Goal: Communication & Community: Ask a question

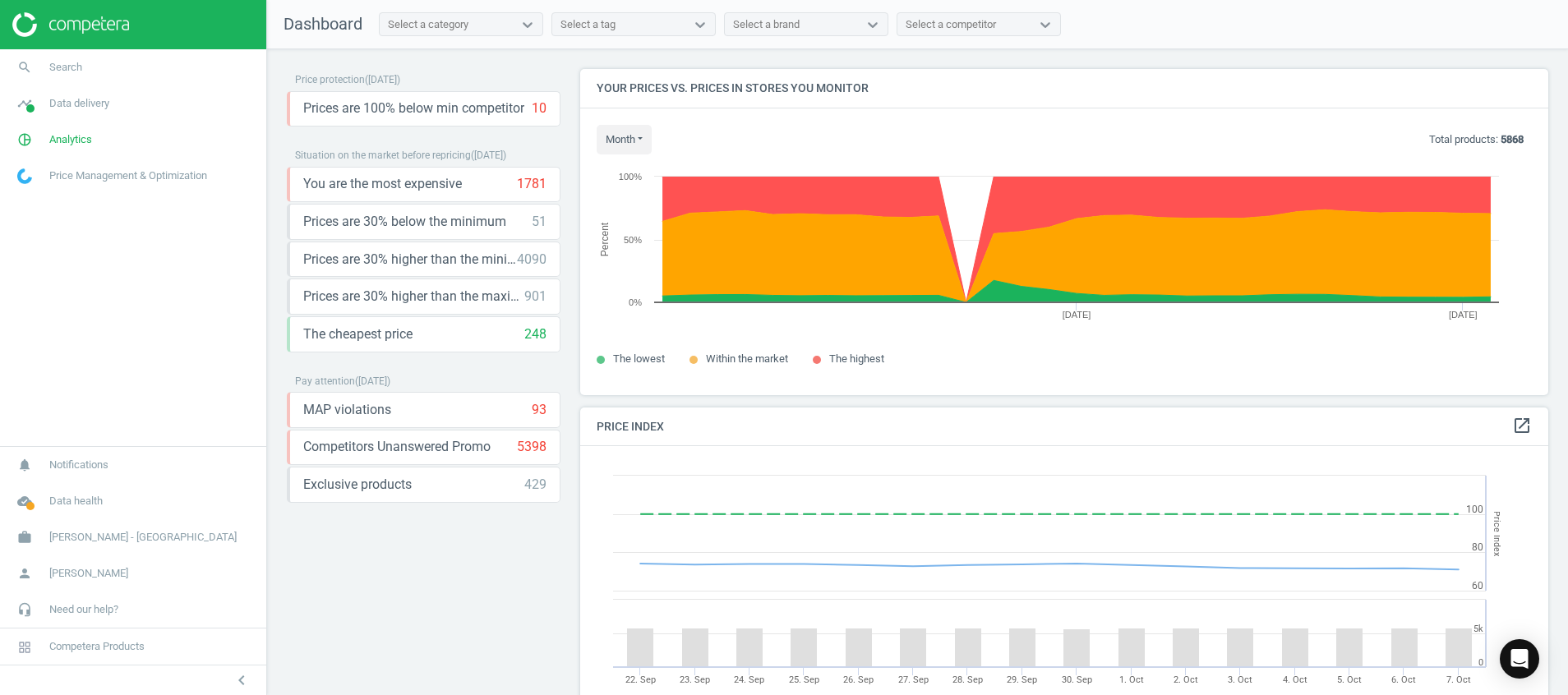
click at [102, 296] on nav "search Search timeline Data delivery Overview Matches dashboard Matches Rematch…" at bounding box center [133, 248] width 266 height 397
click at [66, 20] on img at bounding box center [70, 24] width 117 height 25
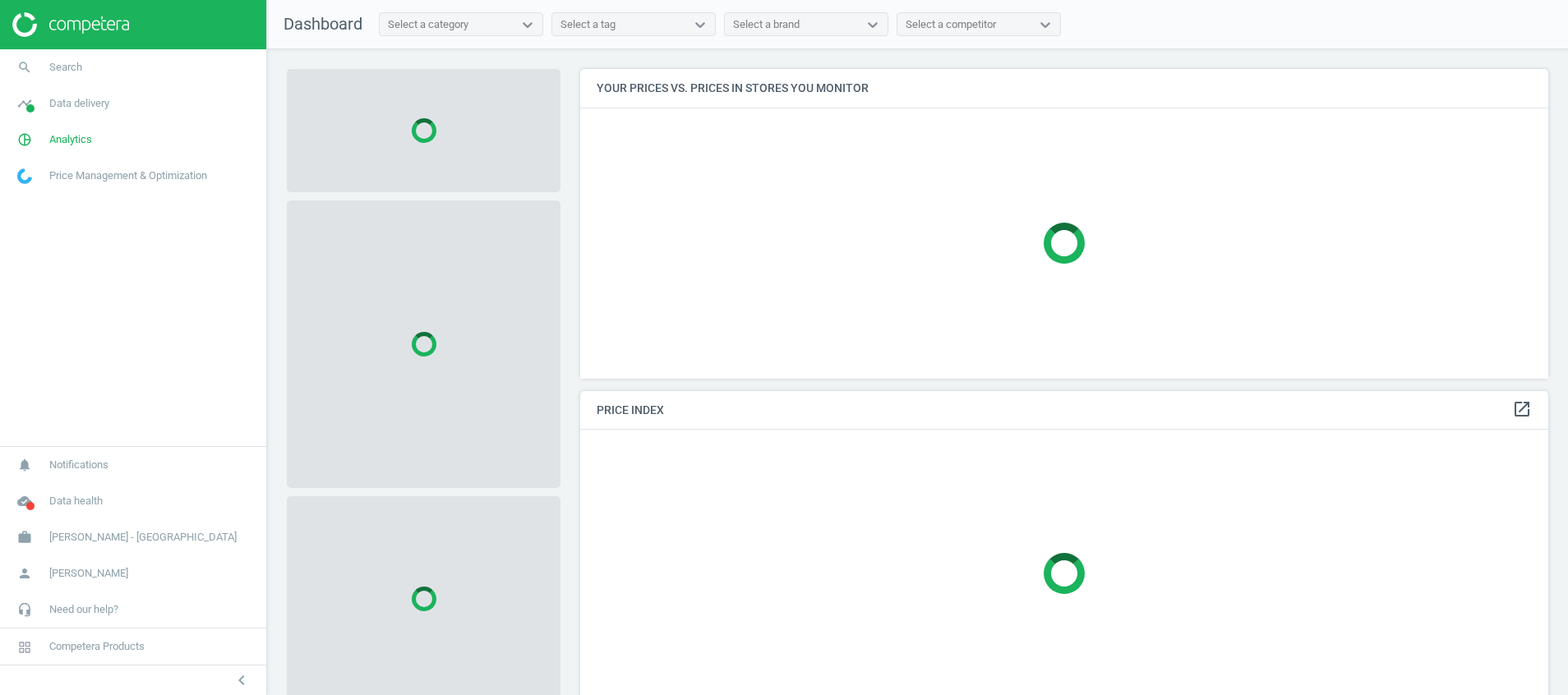
scroll to position [348, 988]
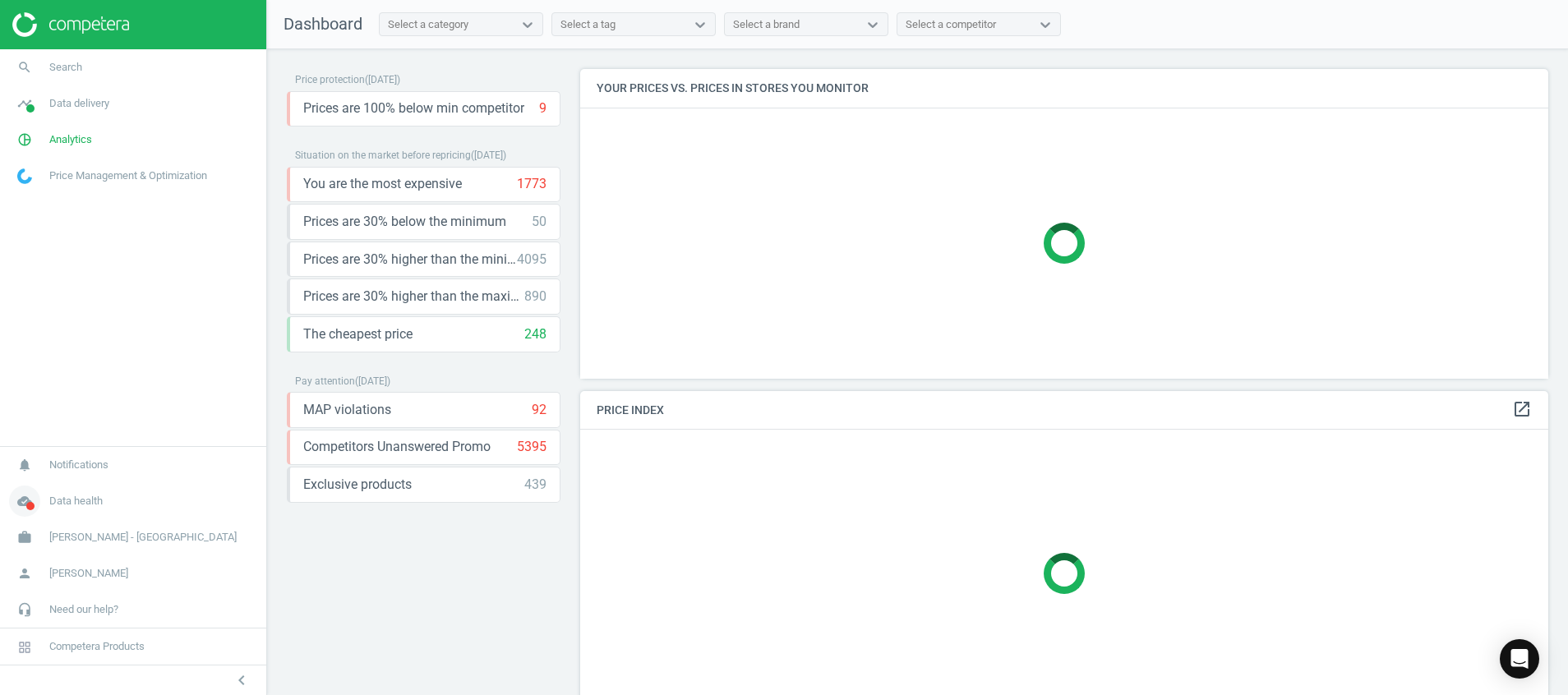
click at [24, 508] on icon "cloud_done" at bounding box center [25, 501] width 31 height 31
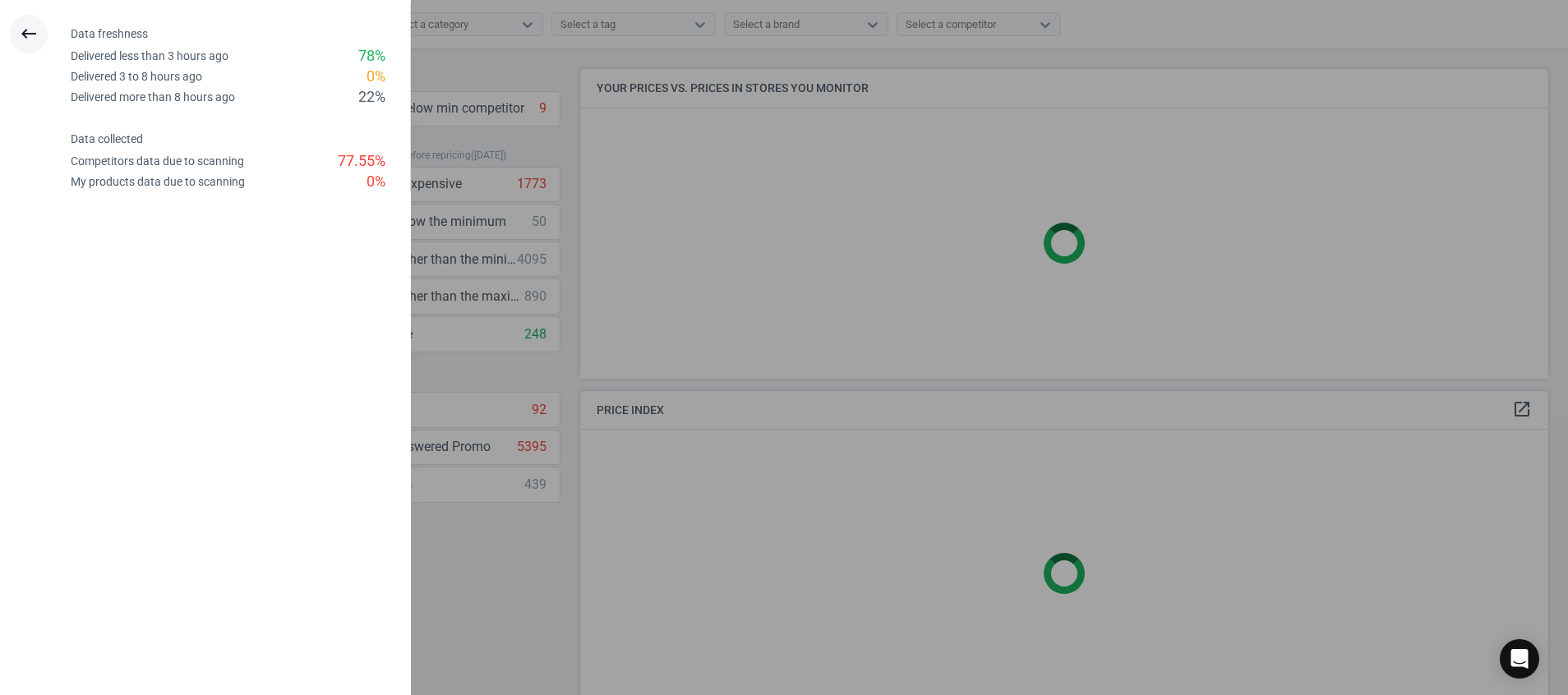
click at [27, 33] on icon "keyboard_backspace" at bounding box center [29, 34] width 20 height 20
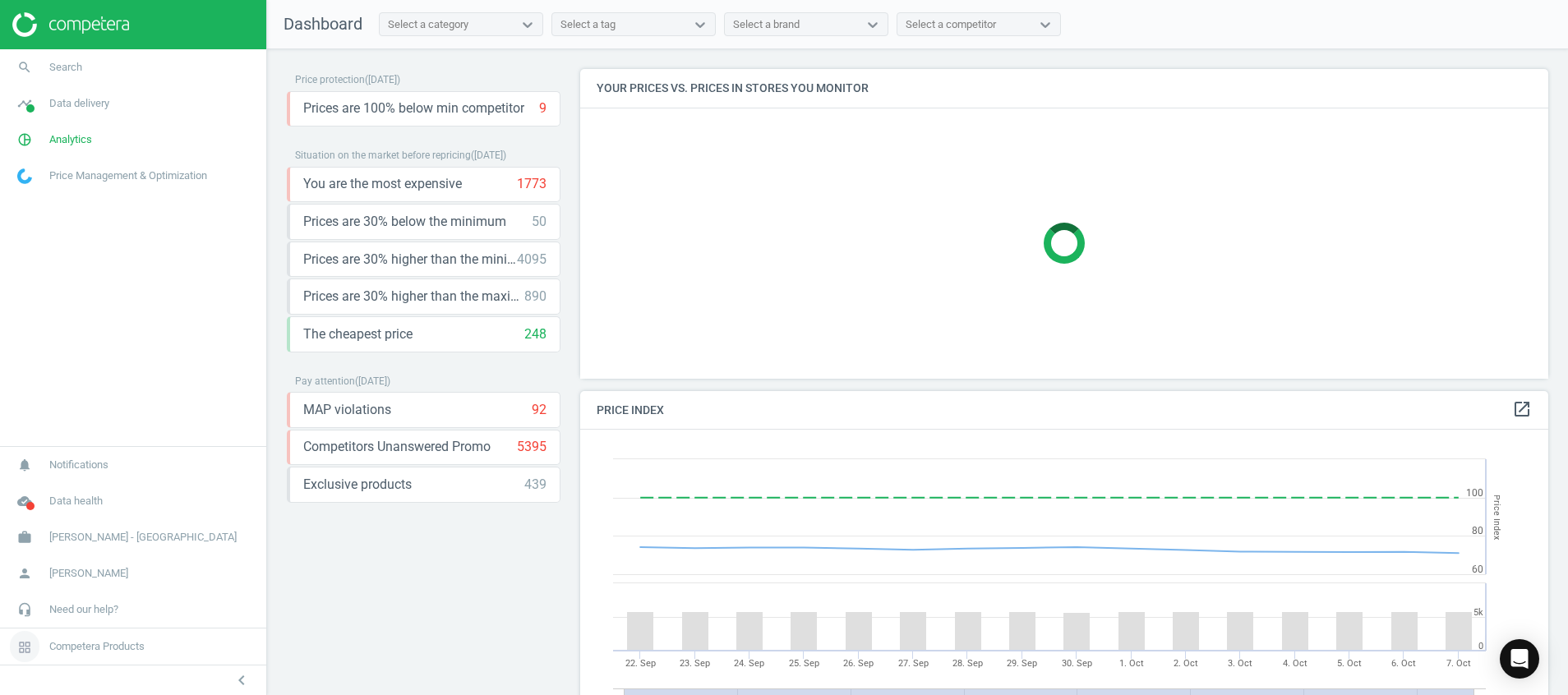
scroll to position [364, 988]
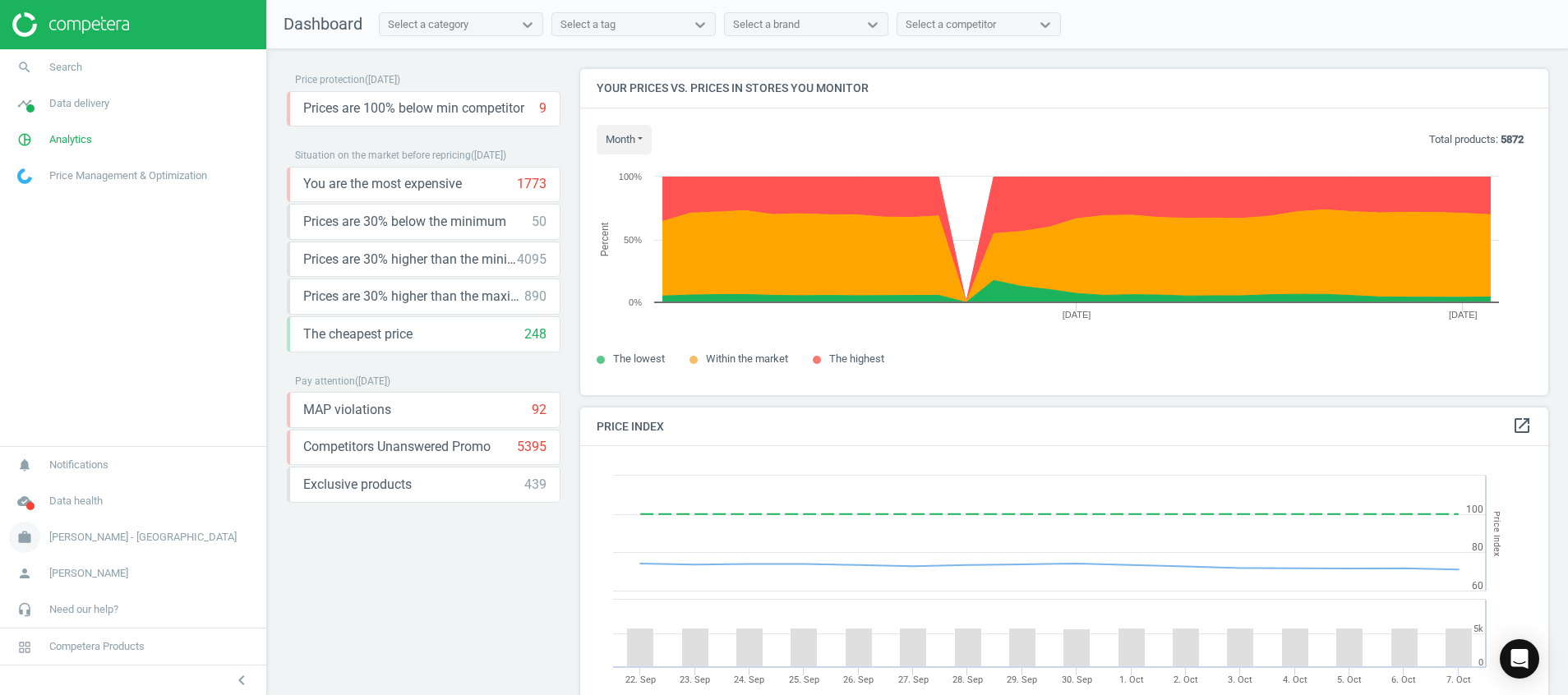
click at [121, 548] on link "work Harvey Norman - Singapore" at bounding box center [133, 538] width 266 height 37
click at [19, 573] on icon "person" at bounding box center [25, 573] width 31 height 31
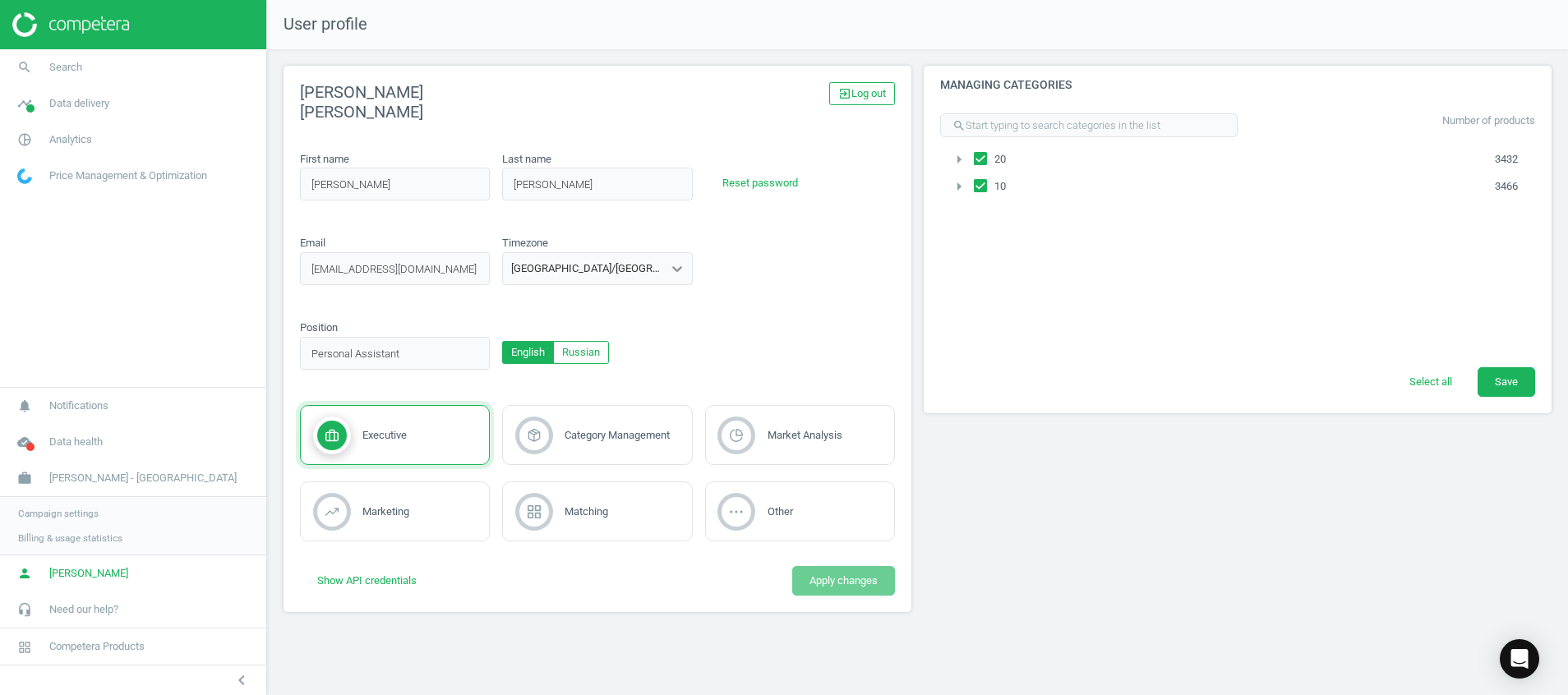
click at [85, 20] on img at bounding box center [70, 24] width 117 height 25
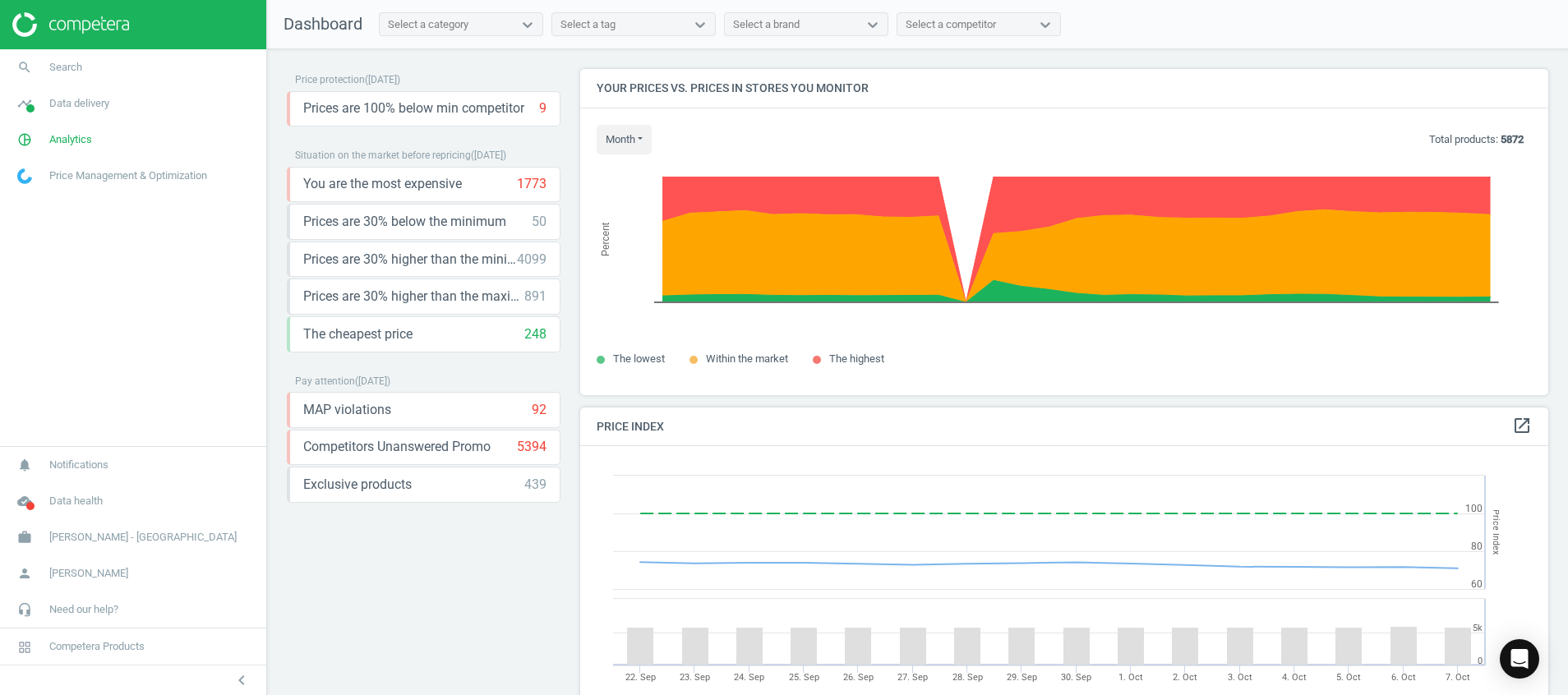
scroll to position [416, 988]
click at [29, 561] on icon "person" at bounding box center [25, 573] width 31 height 31
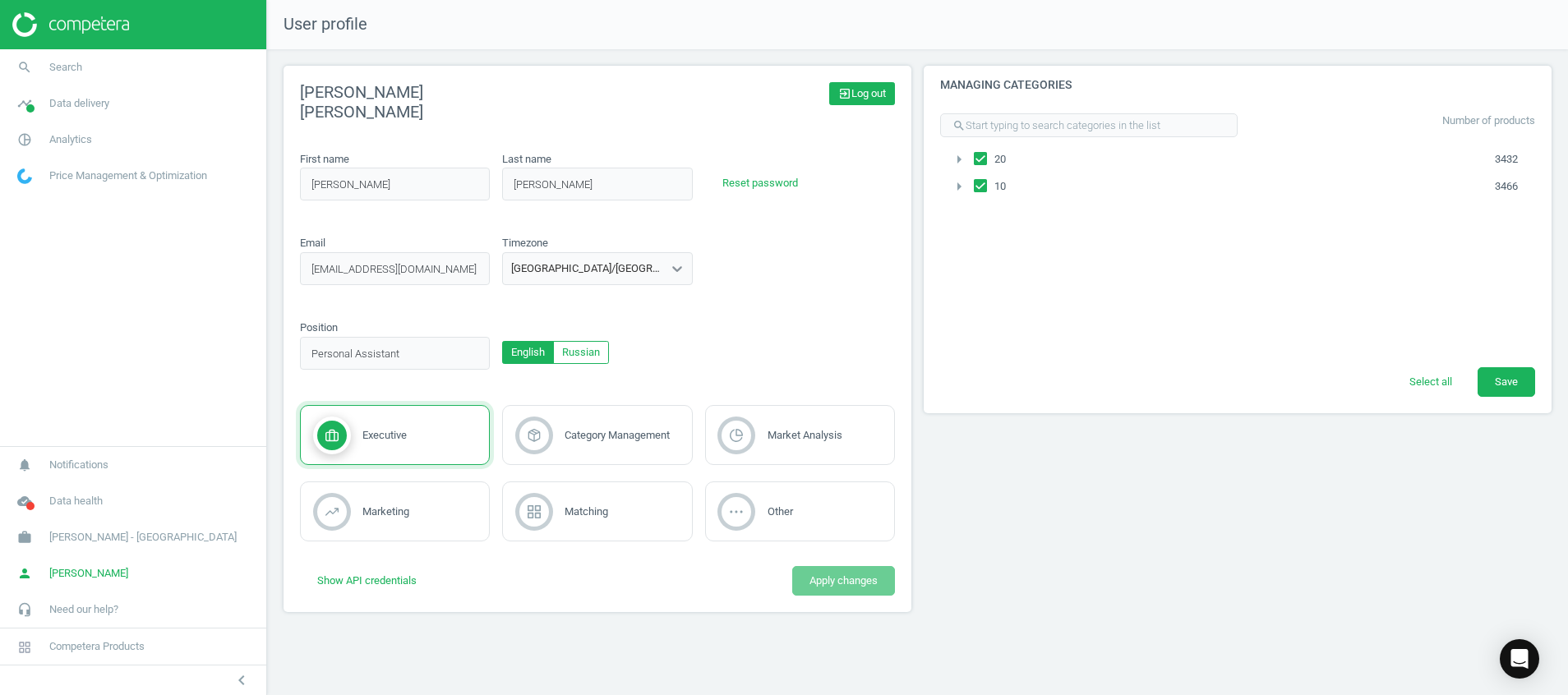
click at [843, 96] on icon "exit_to_app" at bounding box center [844, 93] width 13 height 13
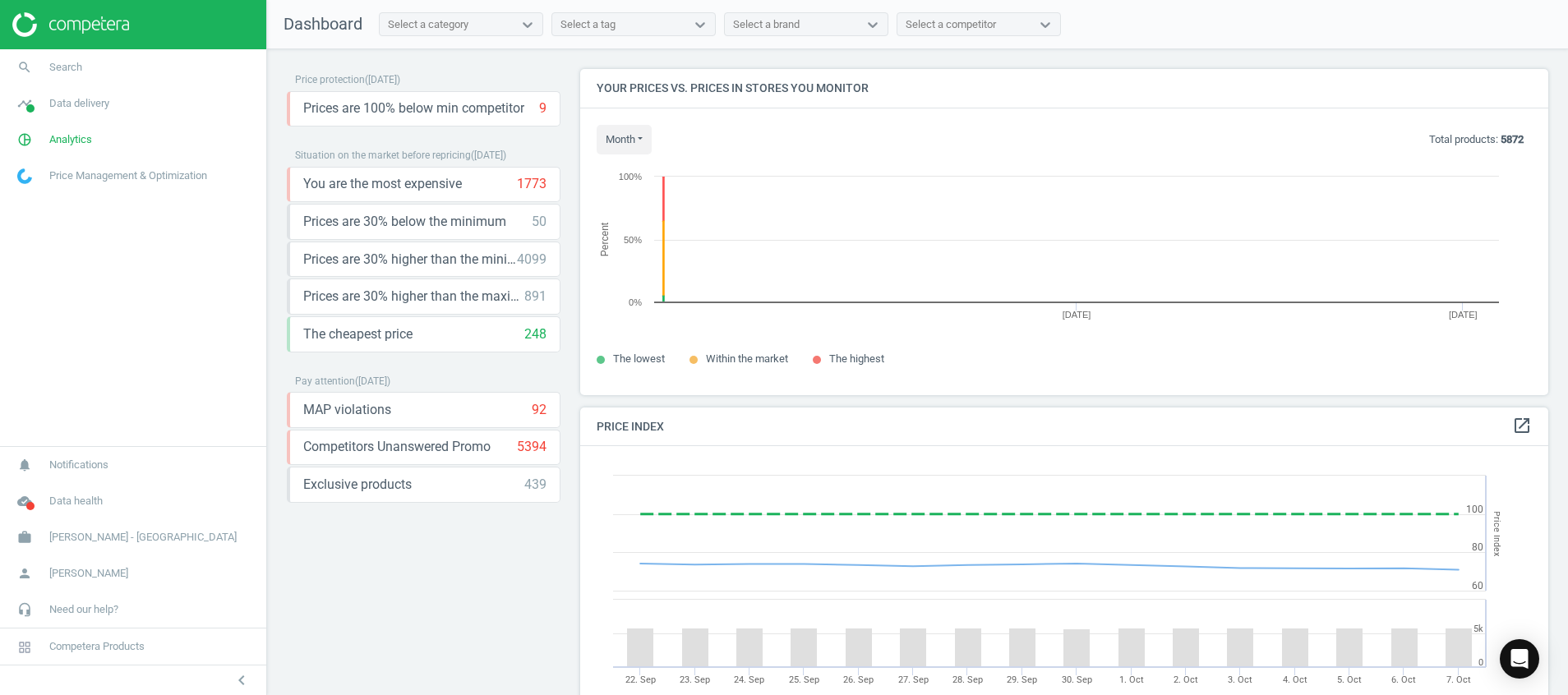
scroll to position [364, 988]
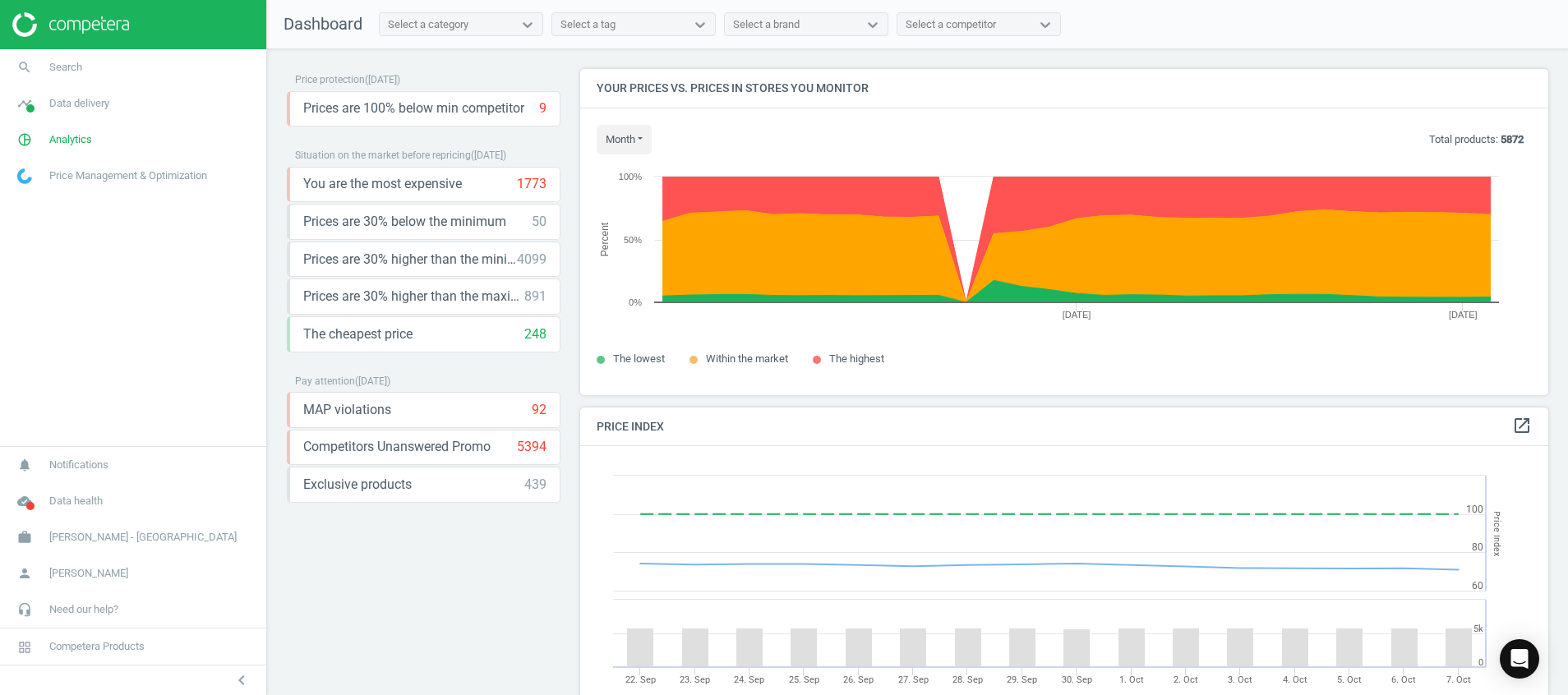
click at [93, 258] on nav "search Search timeline Data delivery Overview Matches dashboard Matches Rematch…" at bounding box center [133, 248] width 266 height 397
click at [20, 139] on icon "pie_chart_outlined" at bounding box center [25, 140] width 31 height 31
click at [43, 200] on span "Products" at bounding box center [38, 199] width 38 height 13
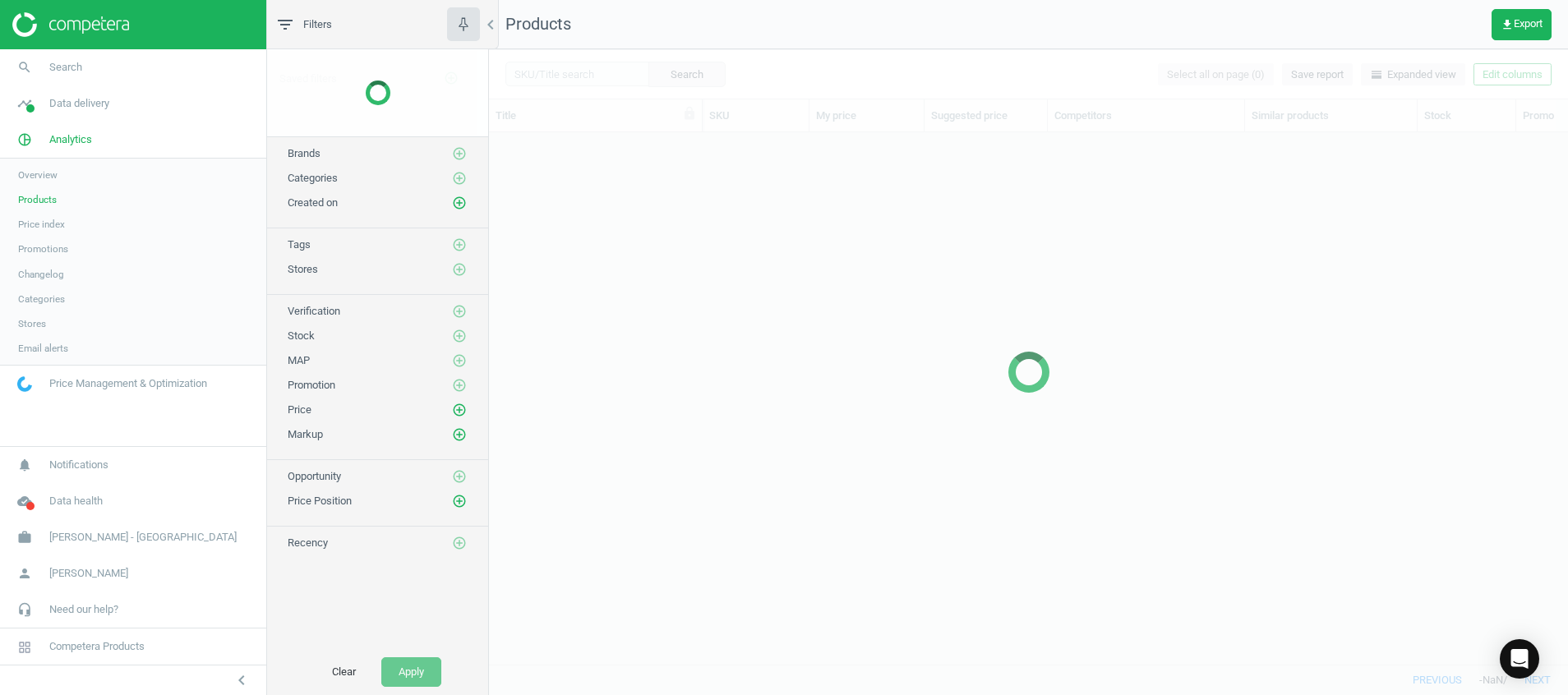
scroll to position [494, 1060]
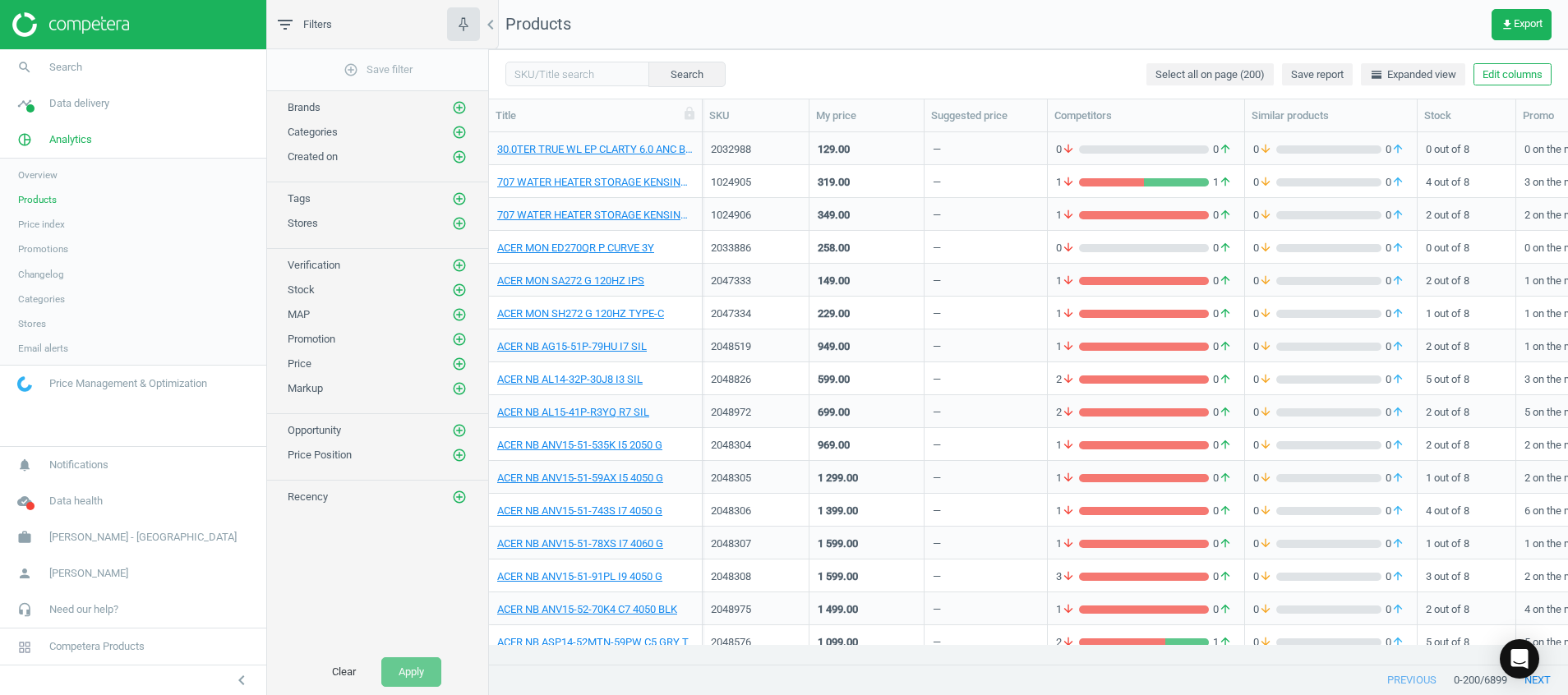
click at [121, 24] on img at bounding box center [70, 24] width 117 height 25
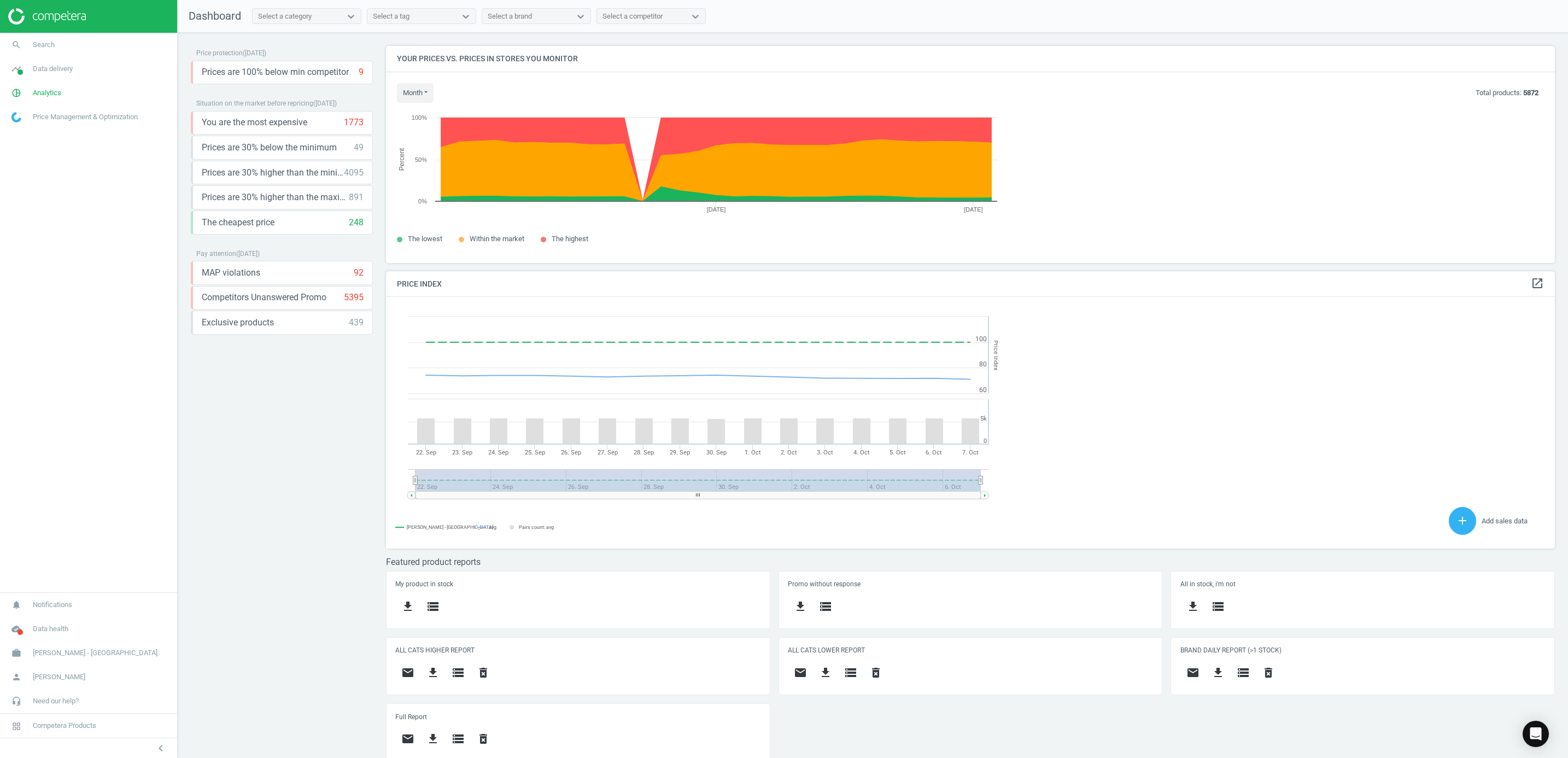
scroll to position [277, 1181]
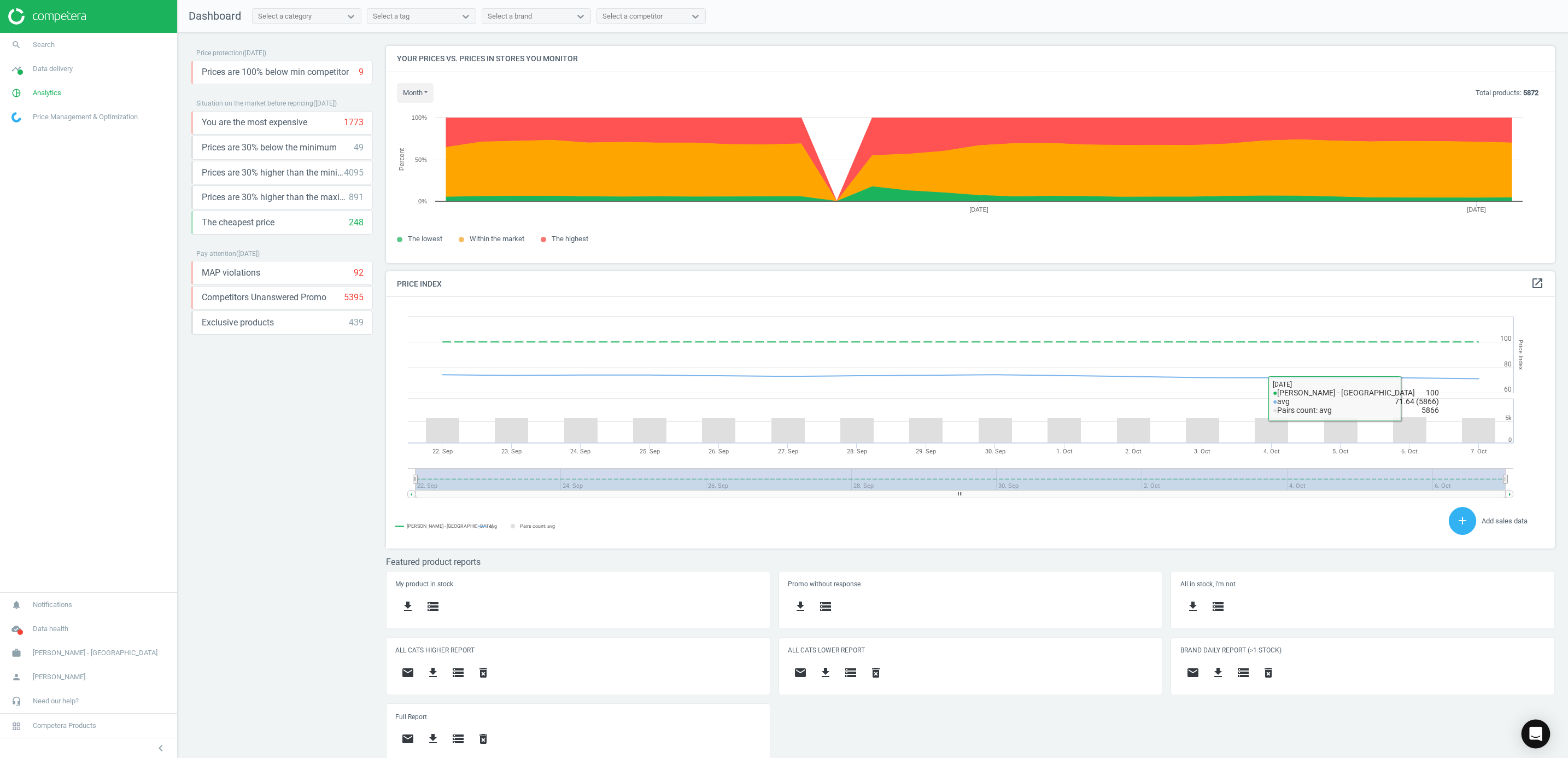
click at [1043, 462] on body "Group 2 Created with Sketch. ic/cloud_download/grey600 Created with Sketch. gra…" at bounding box center [784, 379] width 1568 height 758
click at [1043, 462] on div "Open Intercom Messenger" at bounding box center [1536, 734] width 29 height 29
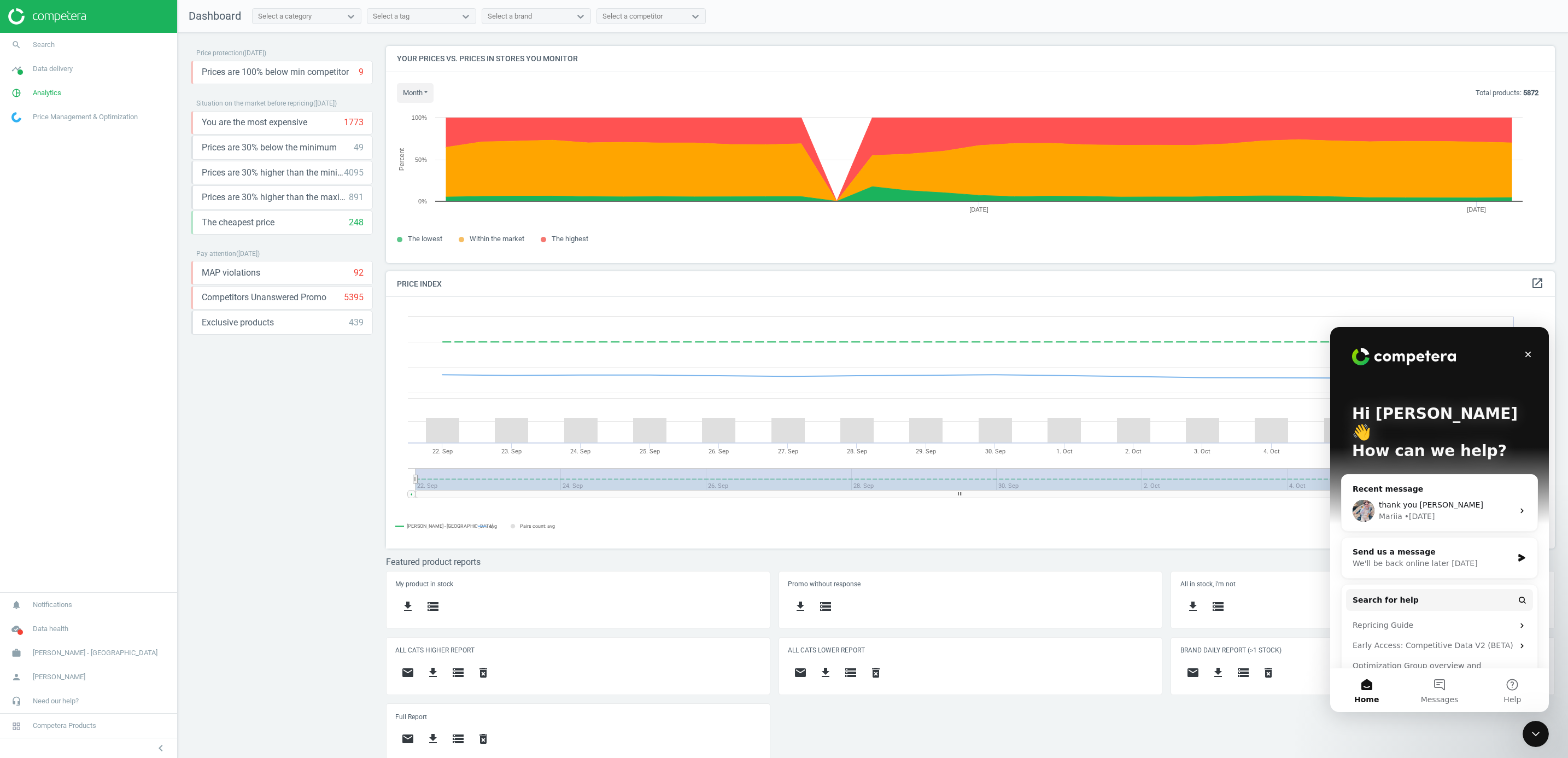
scroll to position [0, 0]
click at [1043, 462] on button "Messages" at bounding box center [1439, 690] width 72 height 44
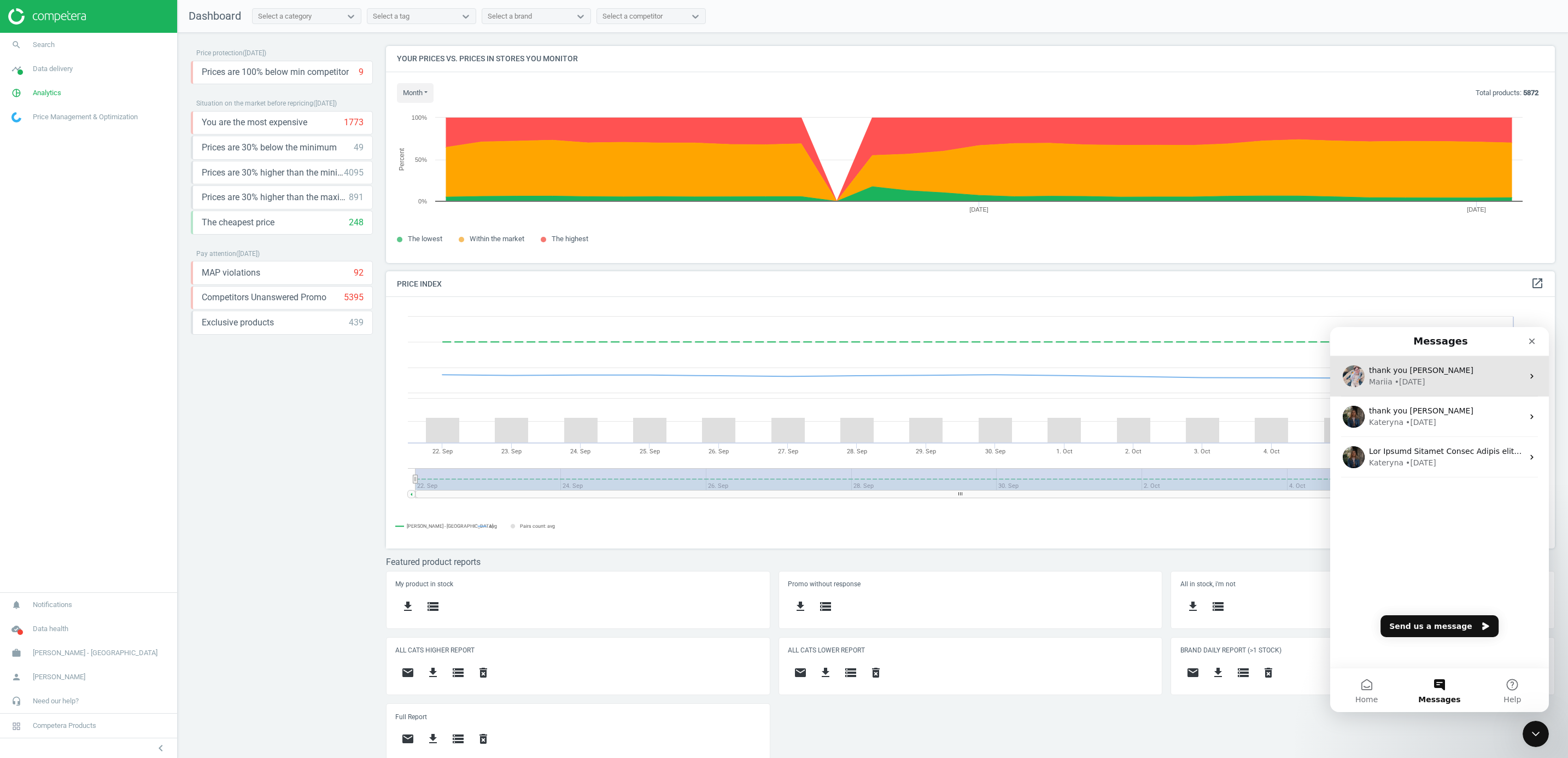
click at [1043, 380] on div "• 6d ago" at bounding box center [1410, 382] width 30 height 12
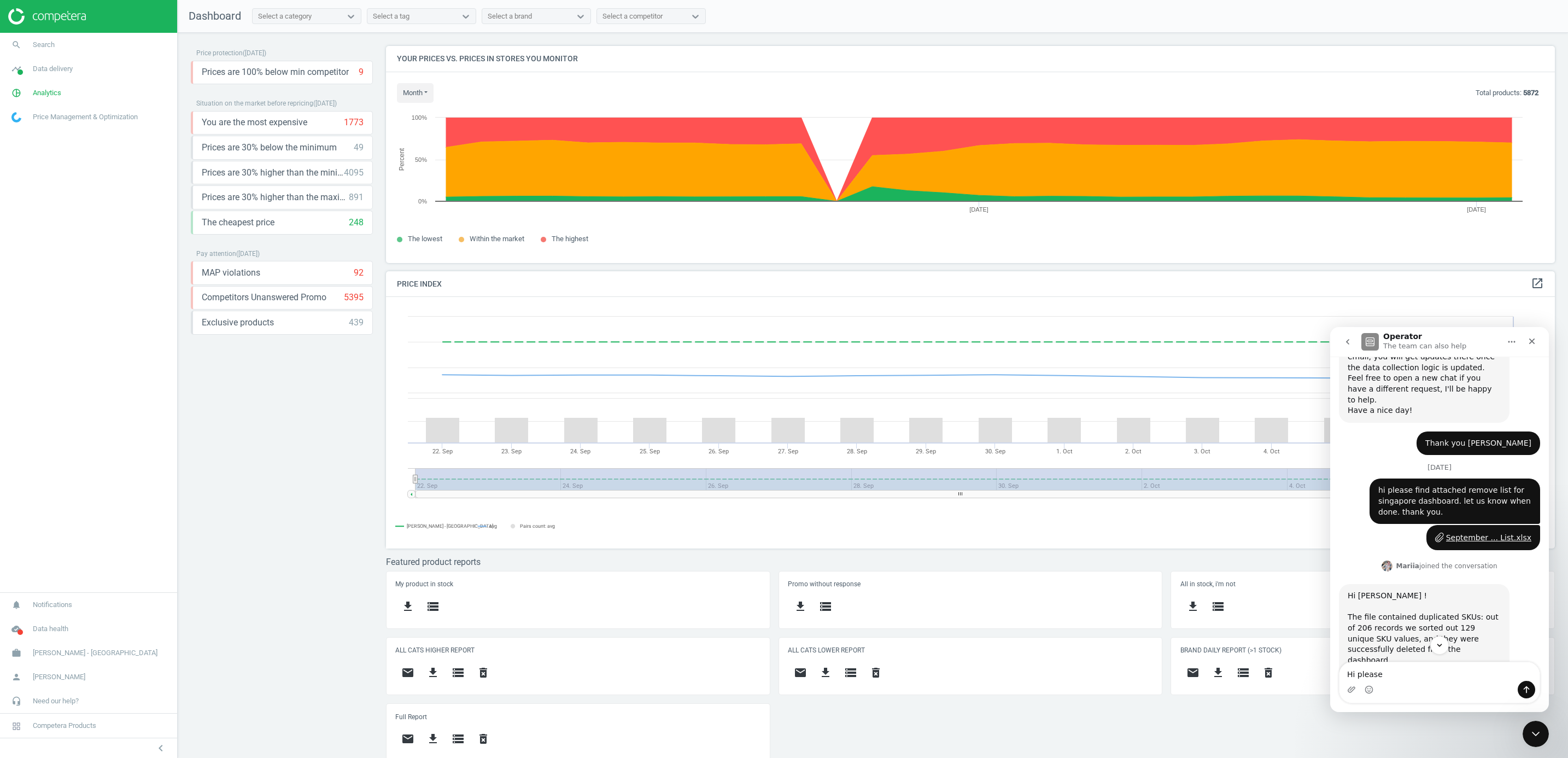
scroll to position [3185, 0]
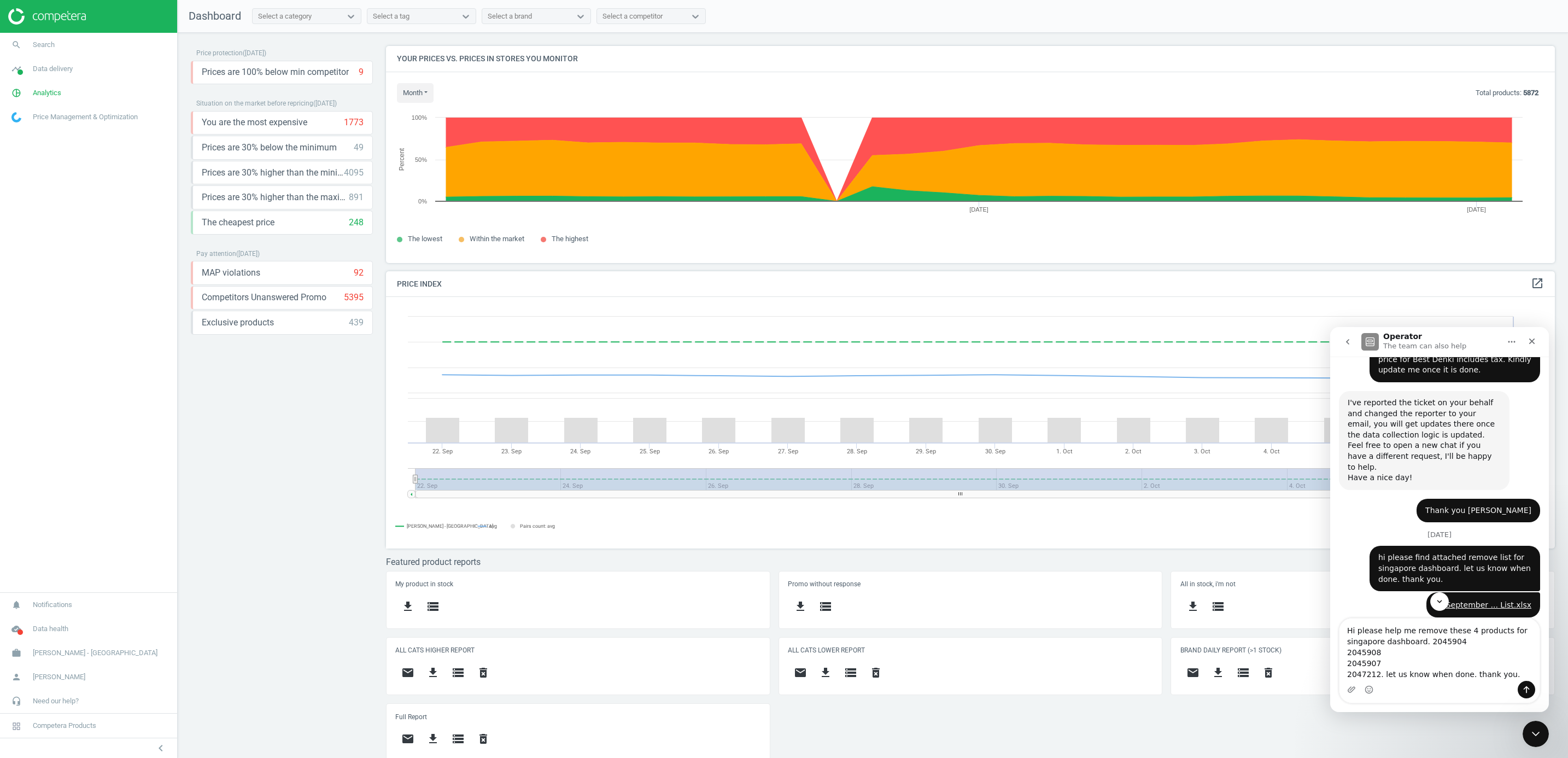
drag, startPoint x: 1380, startPoint y: 672, endPoint x: 2733, endPoint y: 1042, distance: 1402.7
click at [1043, 462] on textarea "Hi please help me remove these 4 products for singapore dashboard. 2045904 2045…" at bounding box center [1440, 650] width 200 height 62
type textarea "Hi please help me remove these 4 products for singapore dashboard. 2045904 2045…"
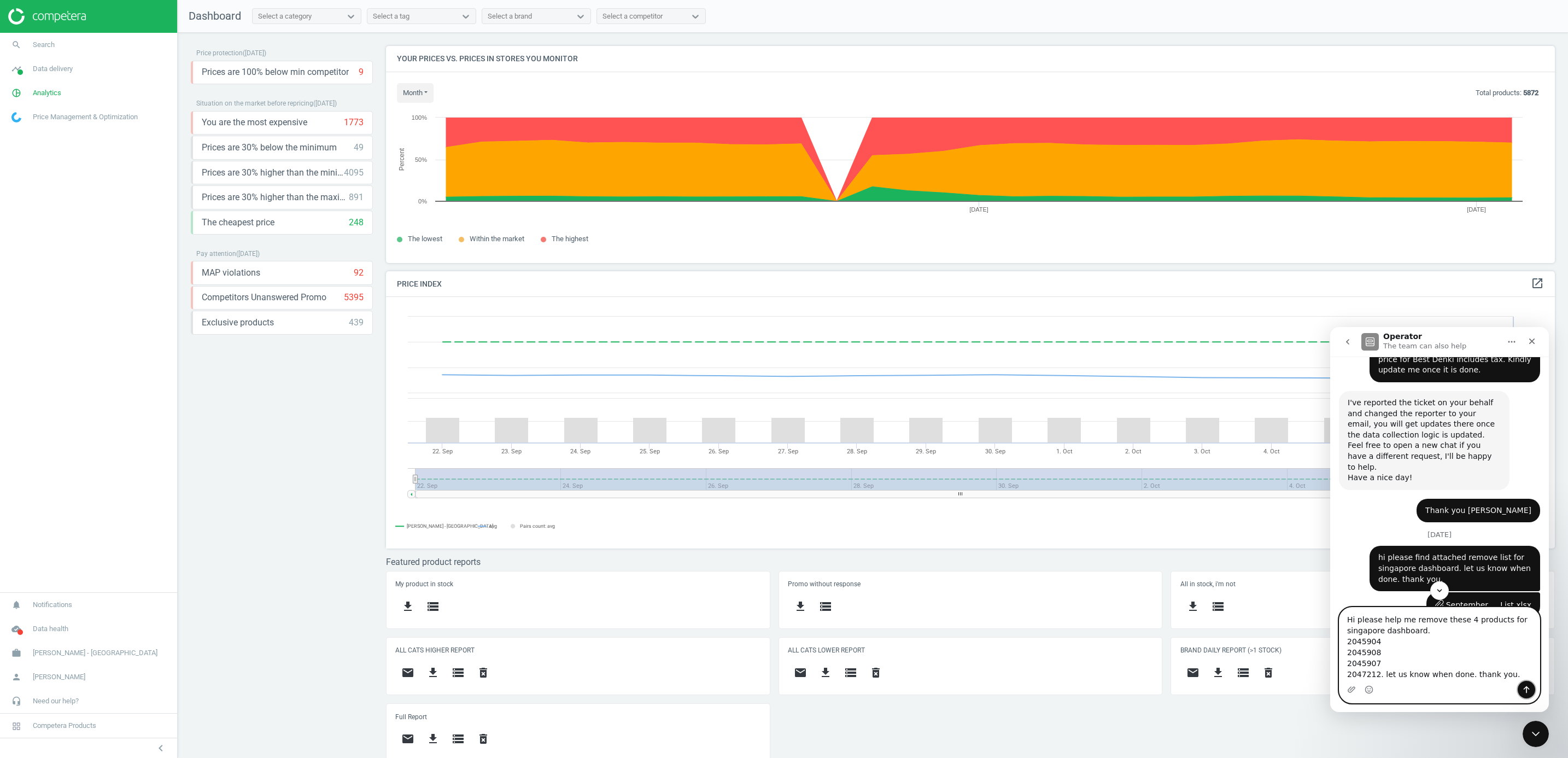
click at [1043, 462] on icon "Send a message…" at bounding box center [1527, 689] width 9 height 9
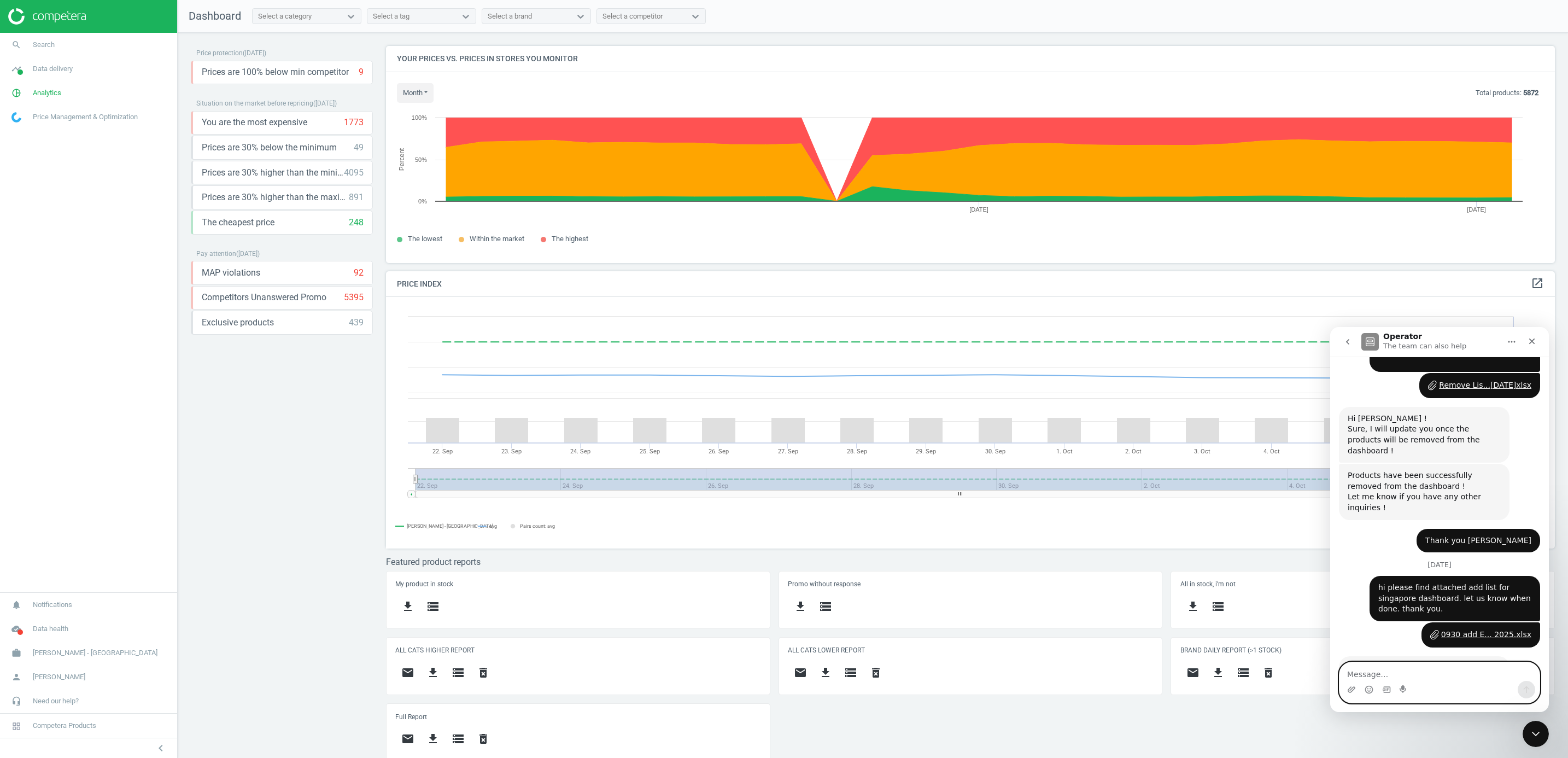
scroll to position [3931, 0]
click at [1043, 462] on rect at bounding box center [964, 423] width 1157 height 251
click at [1043, 335] on button "go back" at bounding box center [1348, 342] width 21 height 21
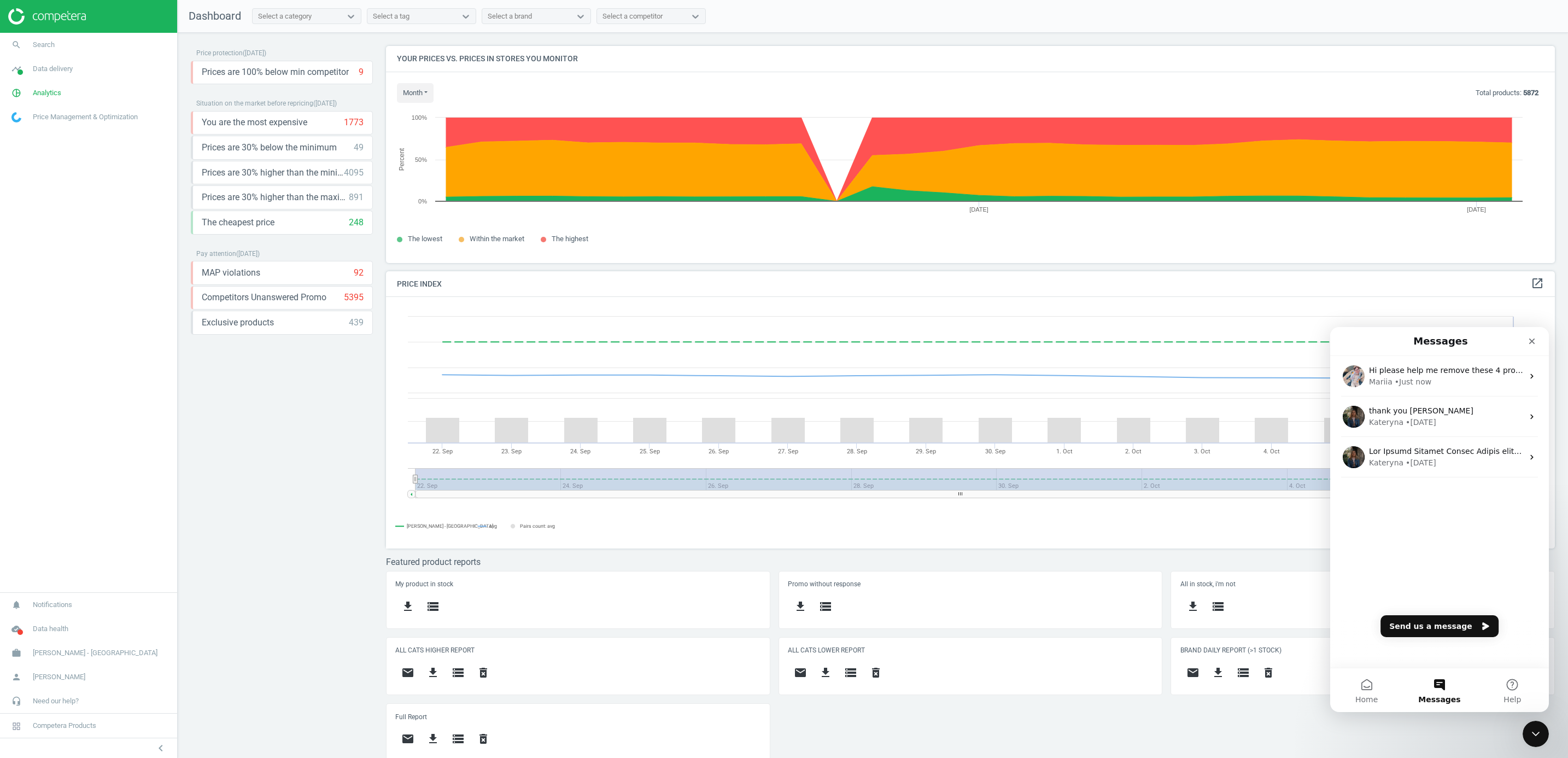
scroll to position [0, 0]
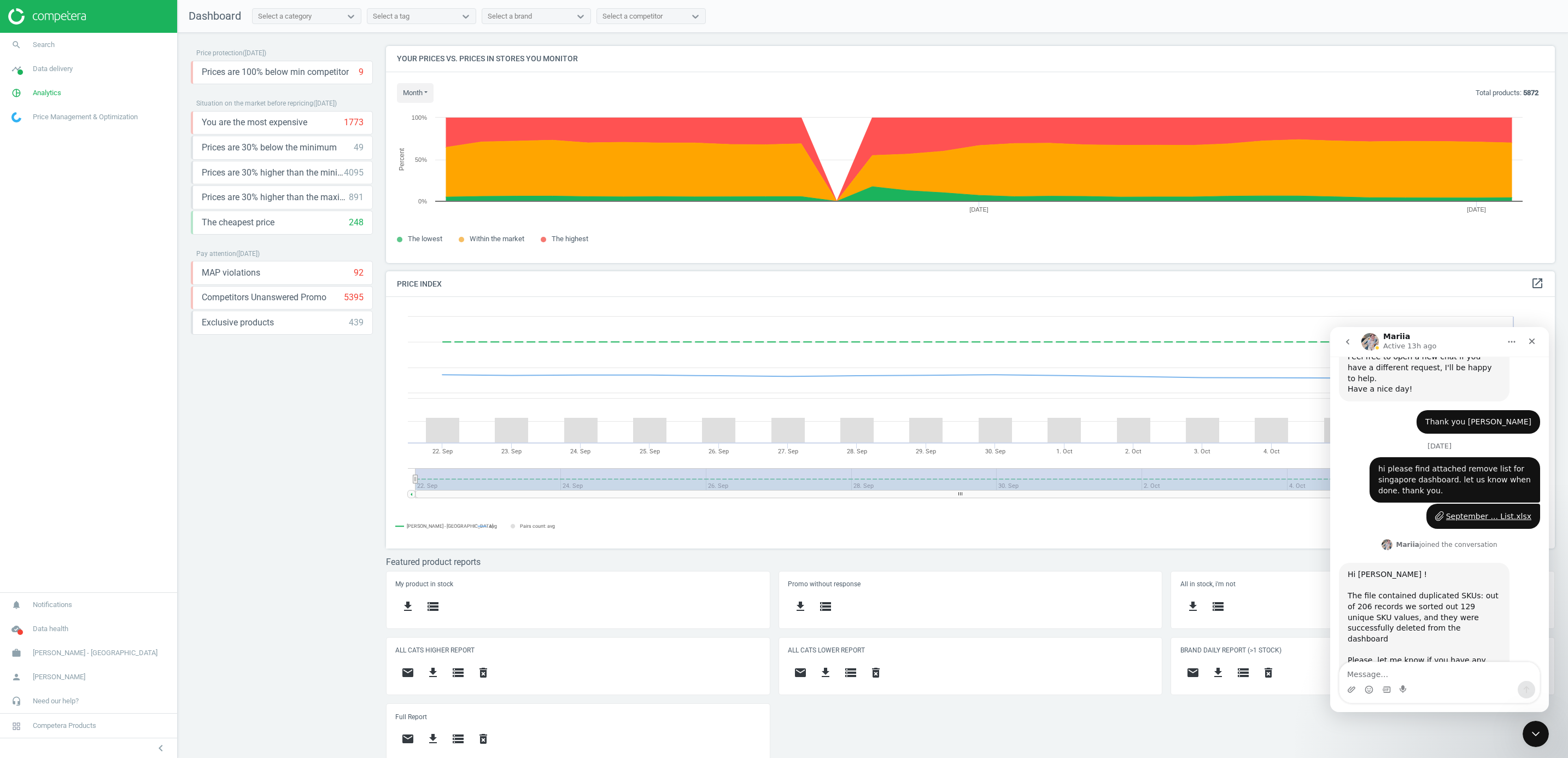
scroll to position [3931, 0]
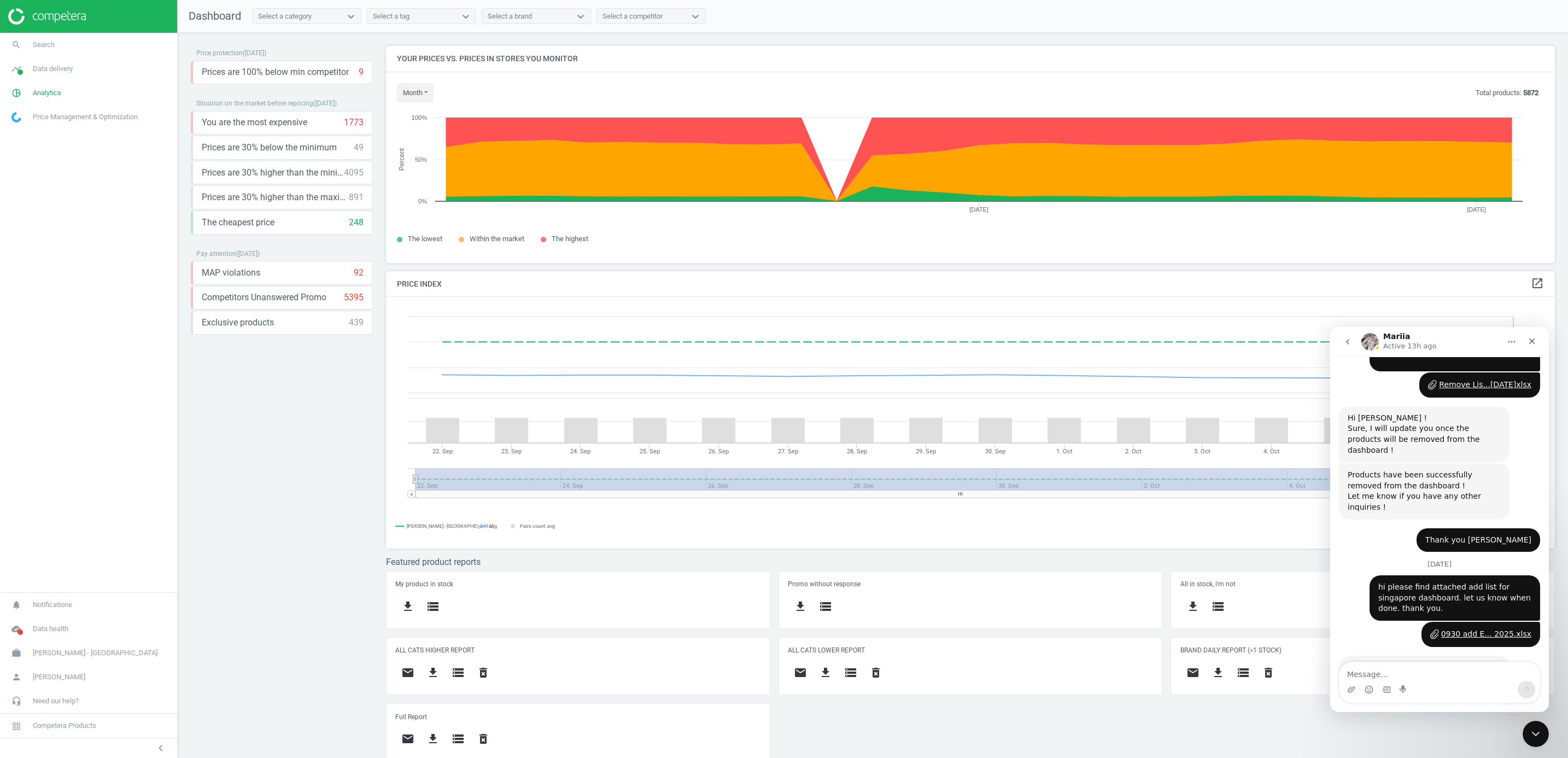
click at [1043, 346] on button "go back" at bounding box center [1348, 342] width 21 height 21
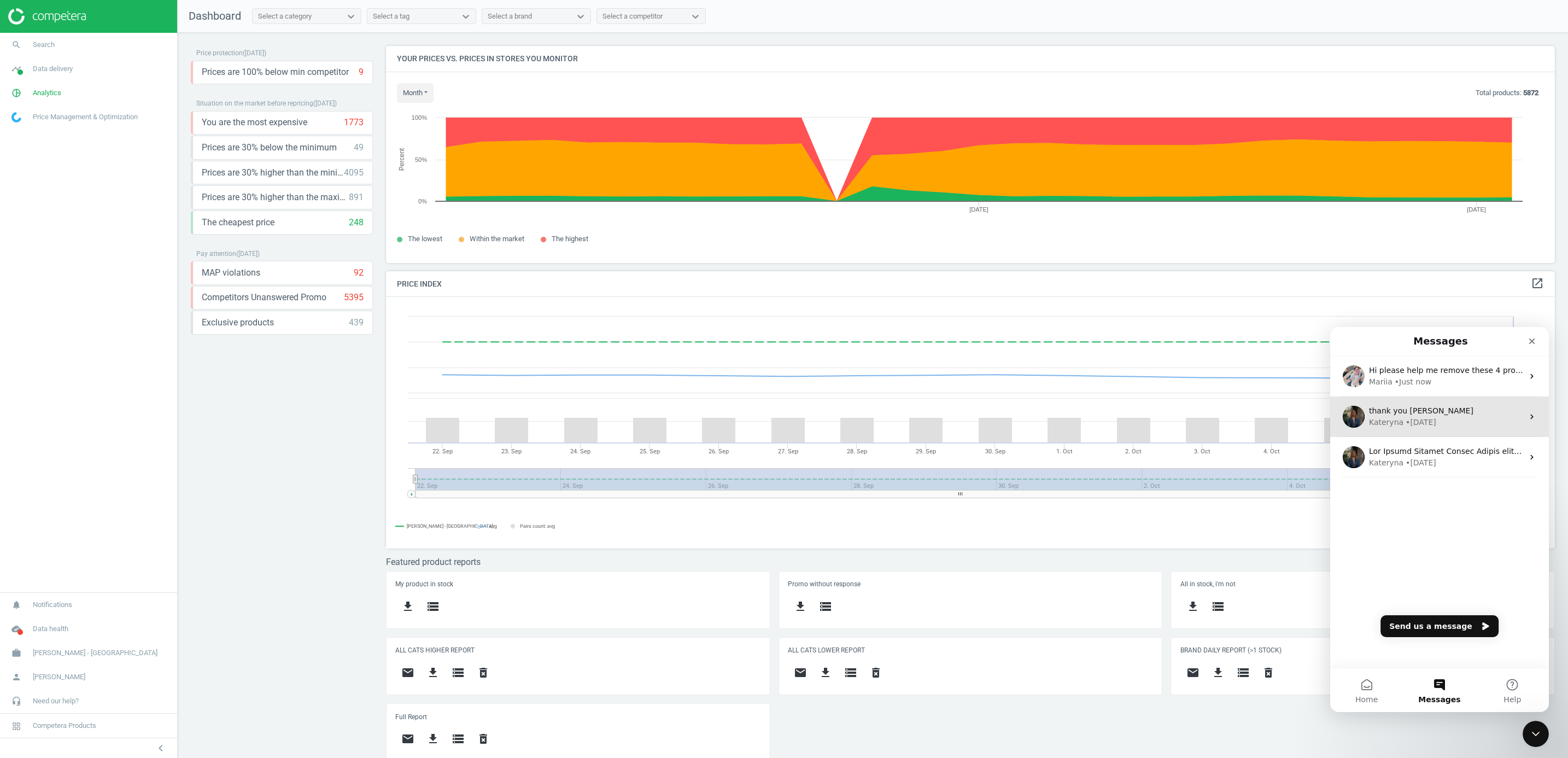
click at [1043, 412] on span "thank you Kateryna" at bounding box center [1421, 410] width 105 height 9
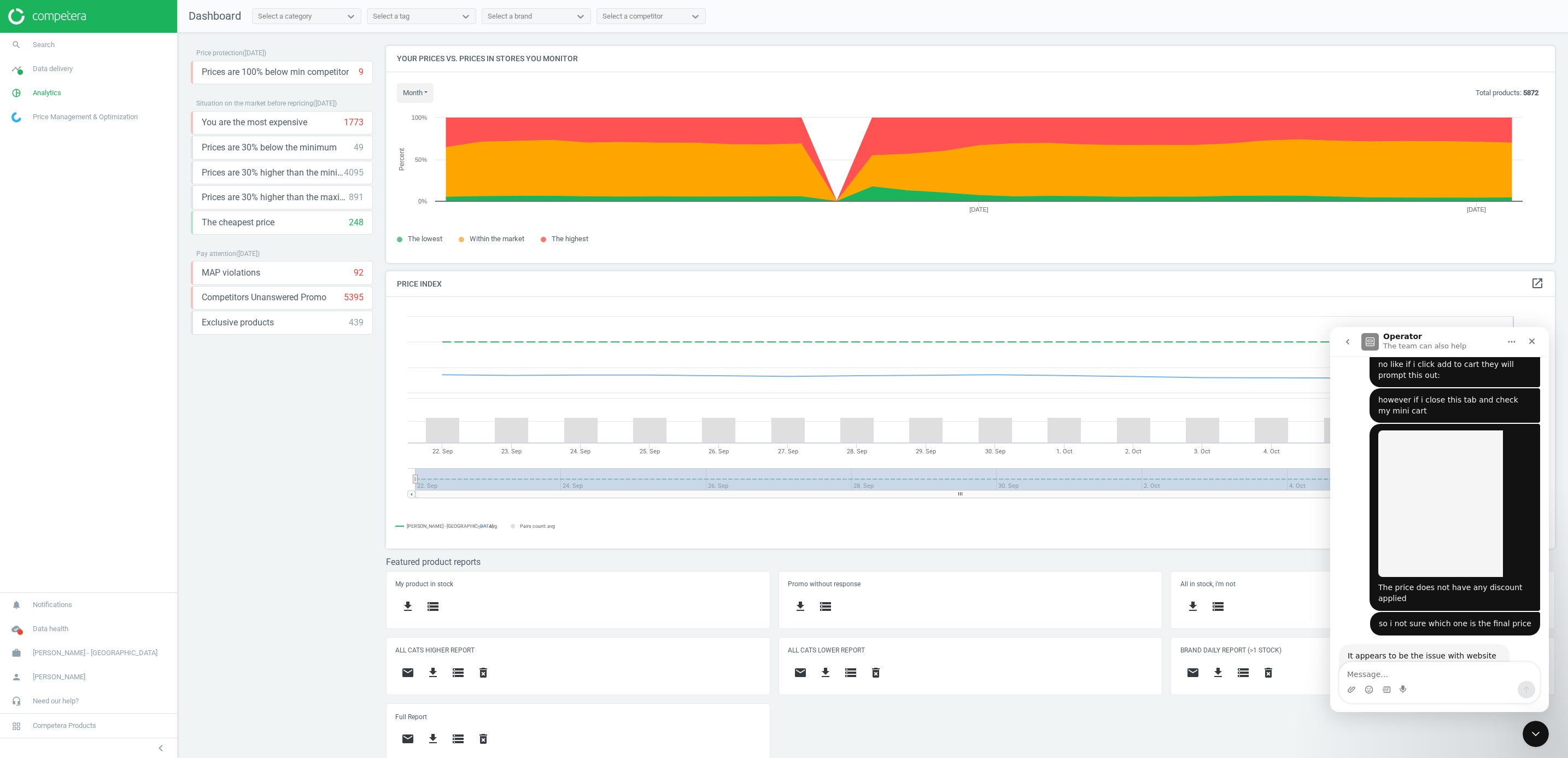
scroll to position [2818, 0]
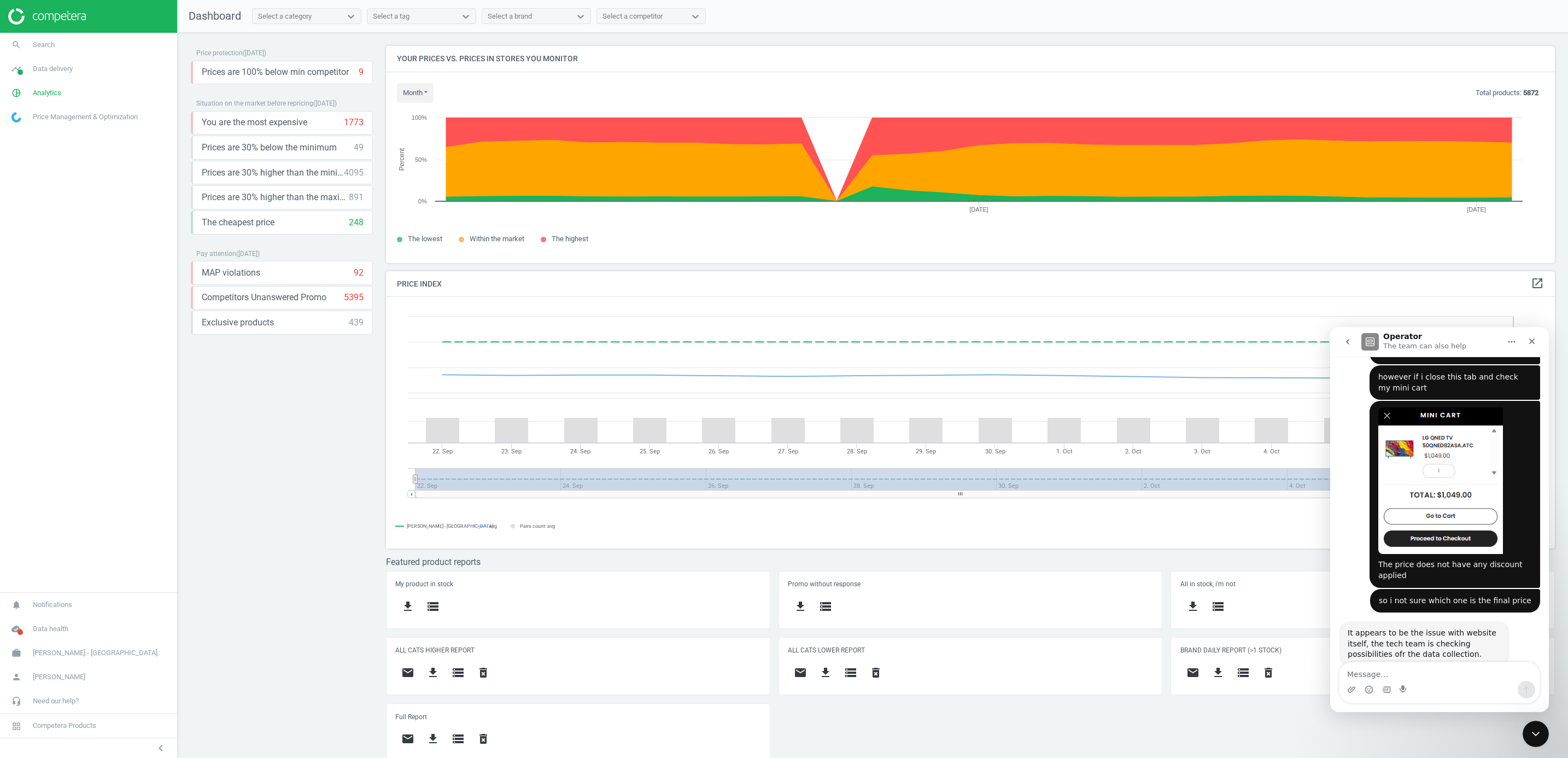
click at [1043, 350] on button "go back" at bounding box center [1348, 342] width 21 height 21
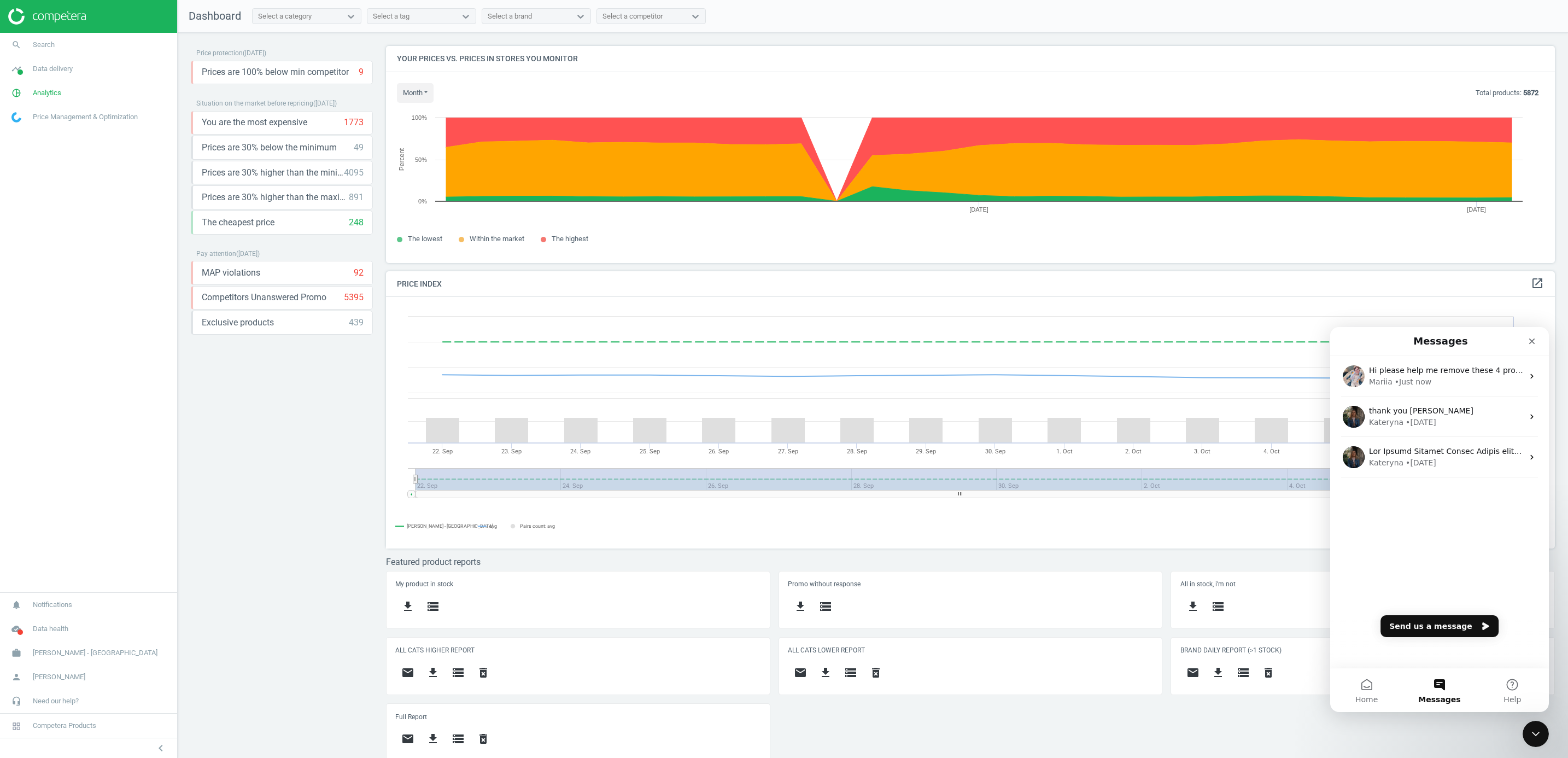
scroll to position [0, 0]
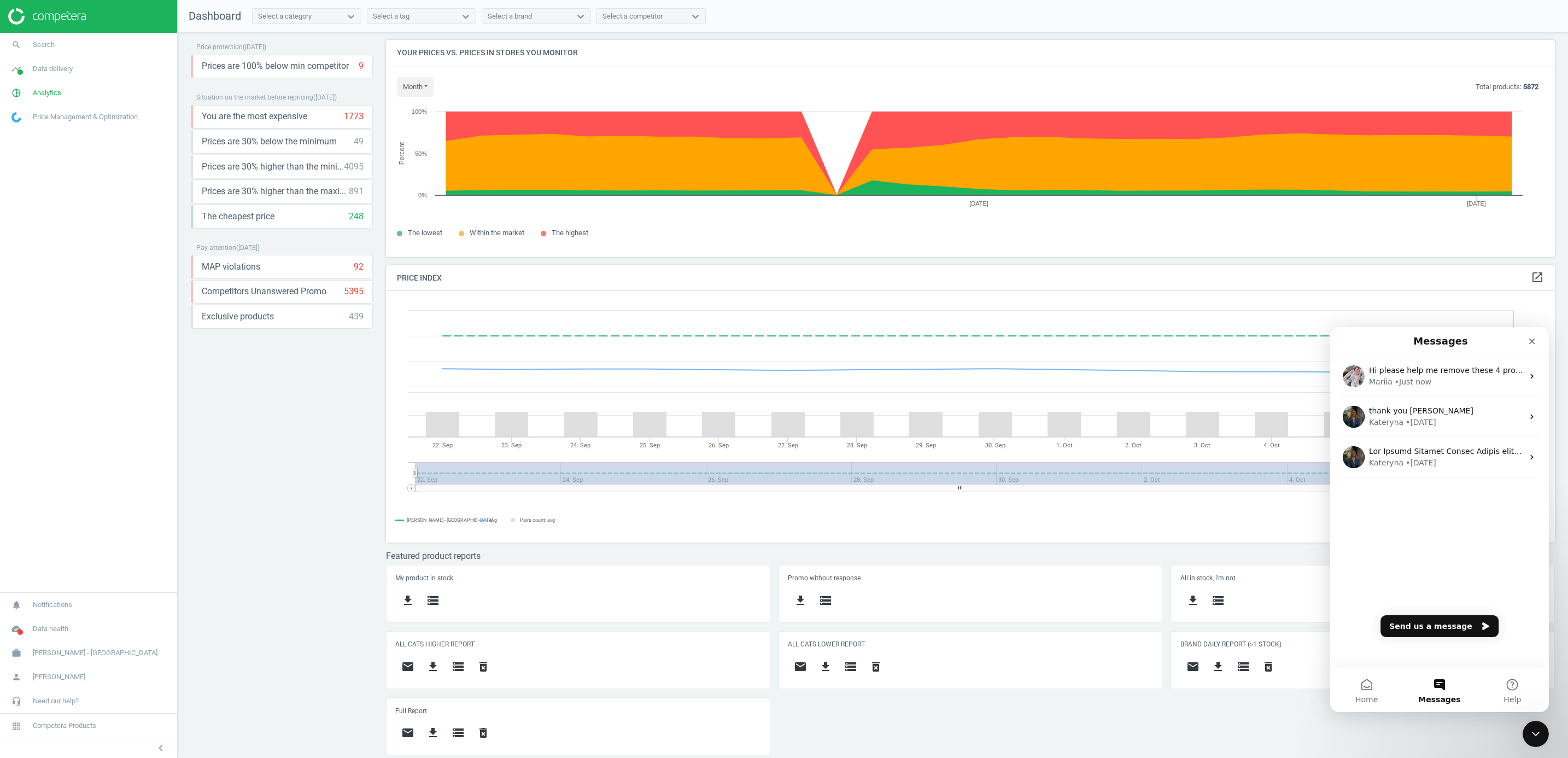
click at [259, 462] on div "Price protection ( 07.10.25 ) Prices are 100% below min competitor 9 keyboard_a…" at bounding box center [281, 392] width 182 height 704
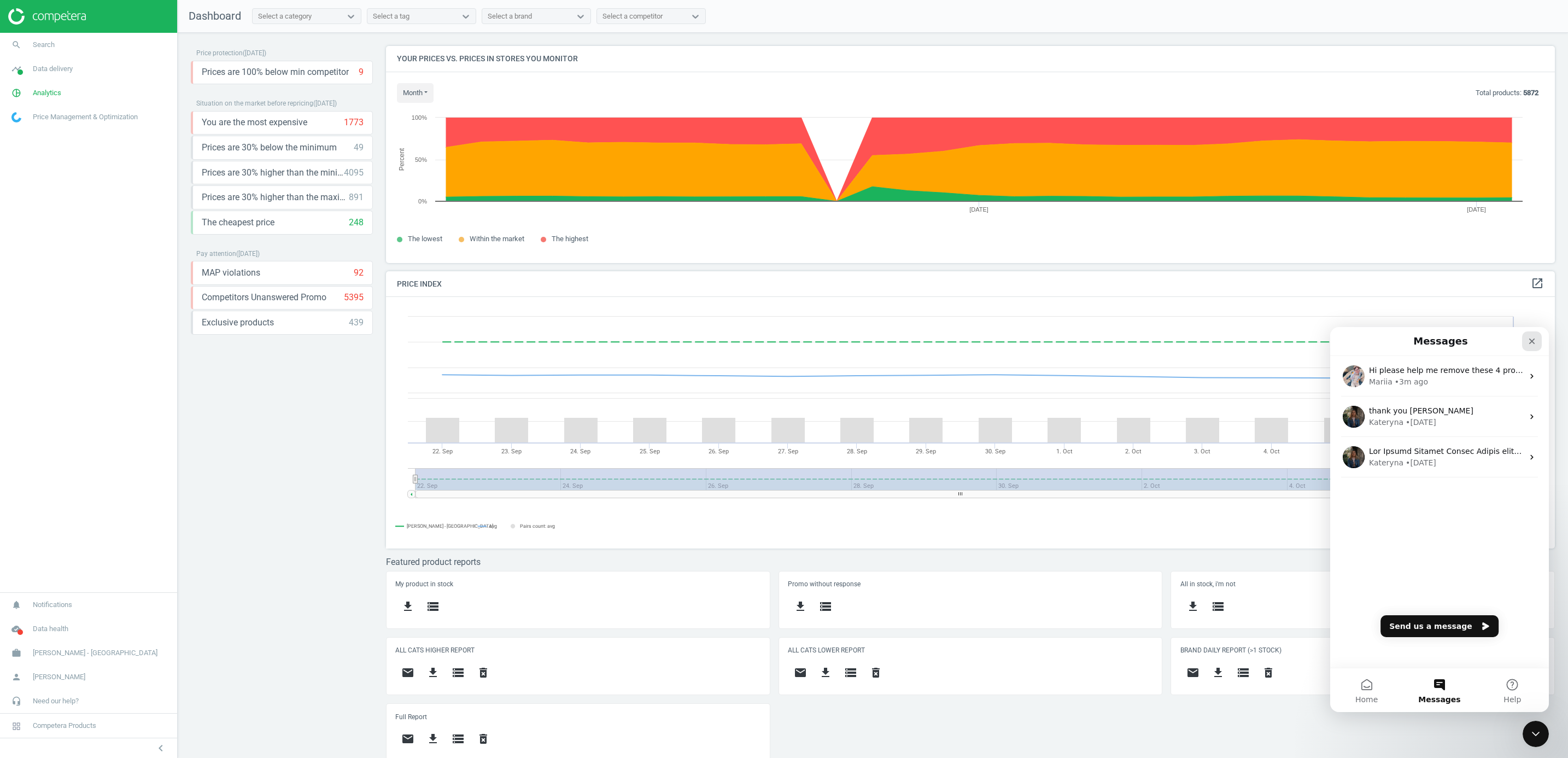
click at [1043, 341] on icon "Close" at bounding box center [1532, 341] width 9 height 9
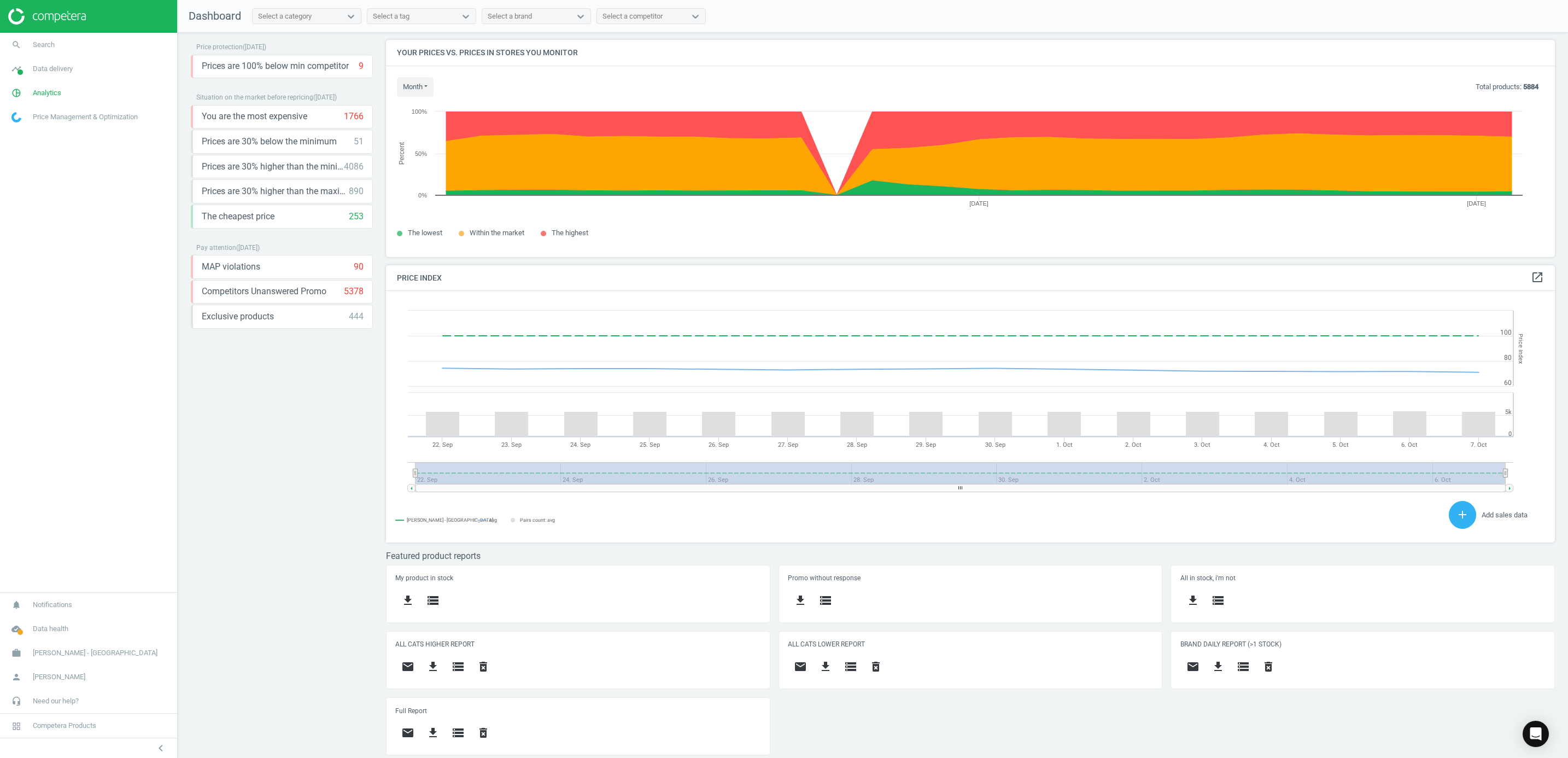
scroll to position [10, 0]
click at [46, 20] on img at bounding box center [47, 16] width 78 height 16
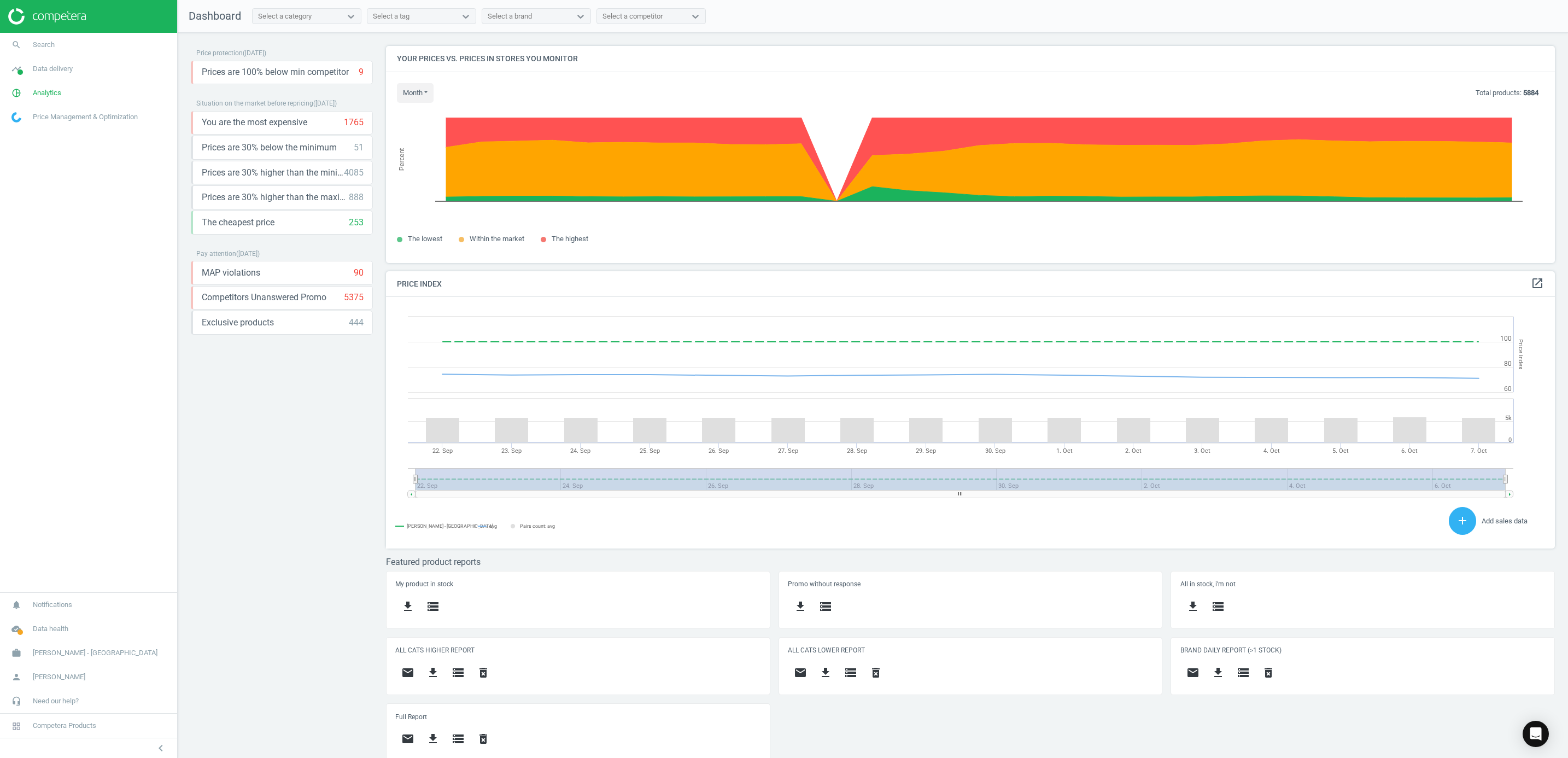
scroll to position [5, 5]
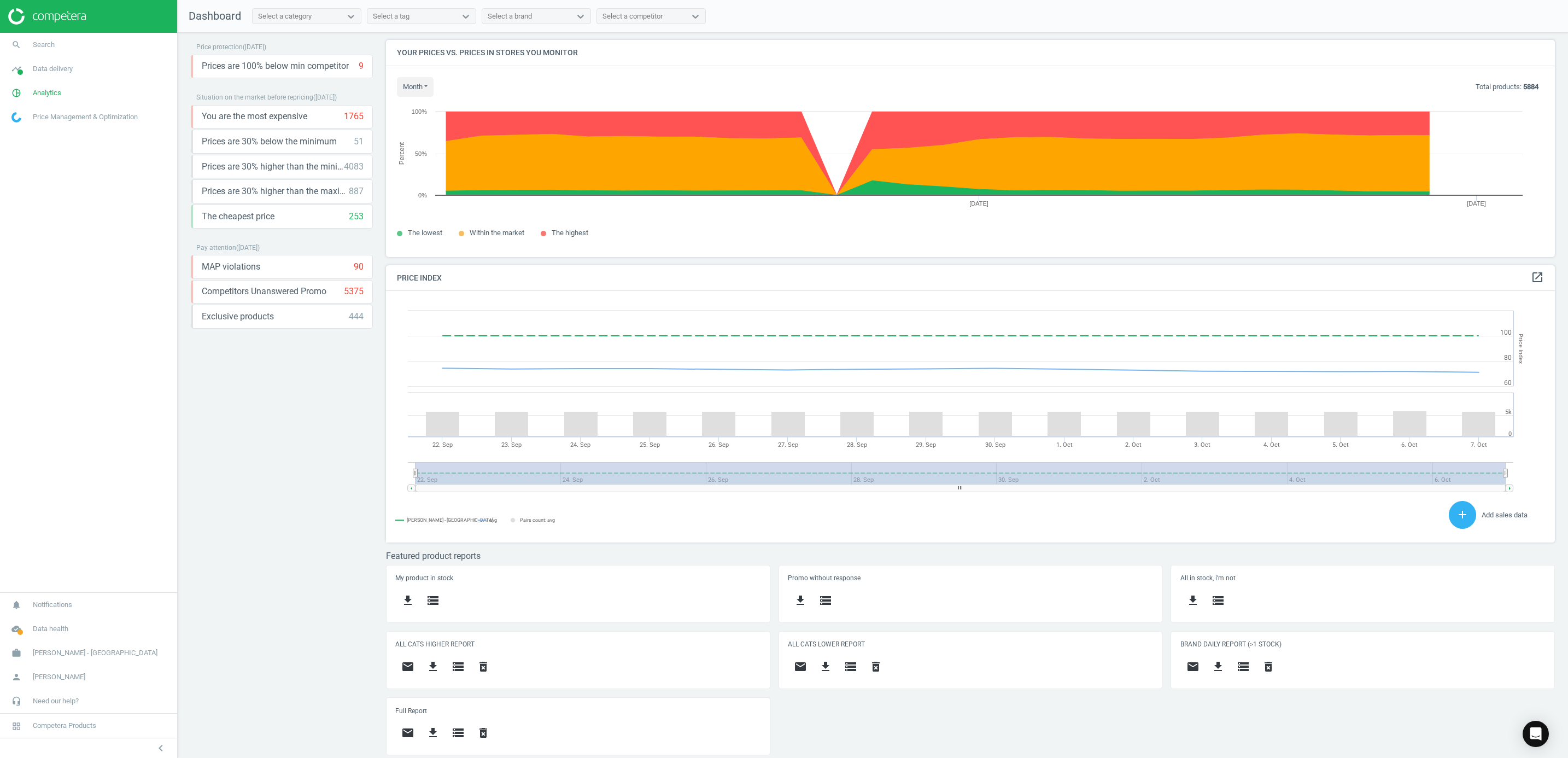
scroll to position [10, 0]
